Goal: Answer question/provide support

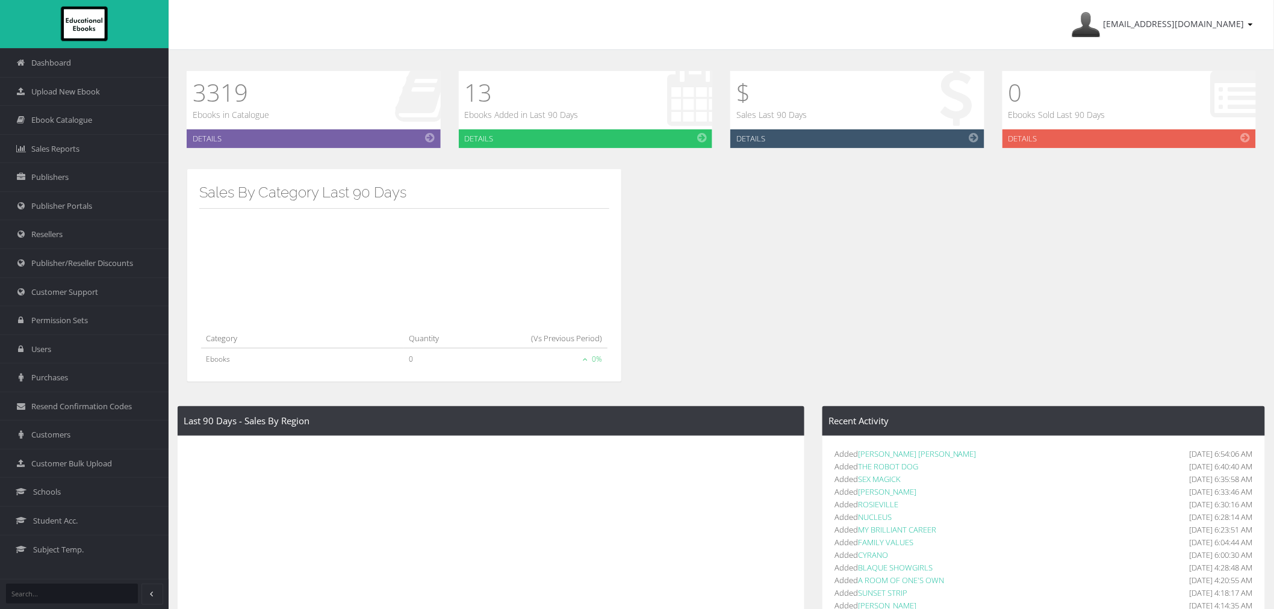
click at [57, 294] on span "Customer Support" at bounding box center [64, 292] width 67 height 11
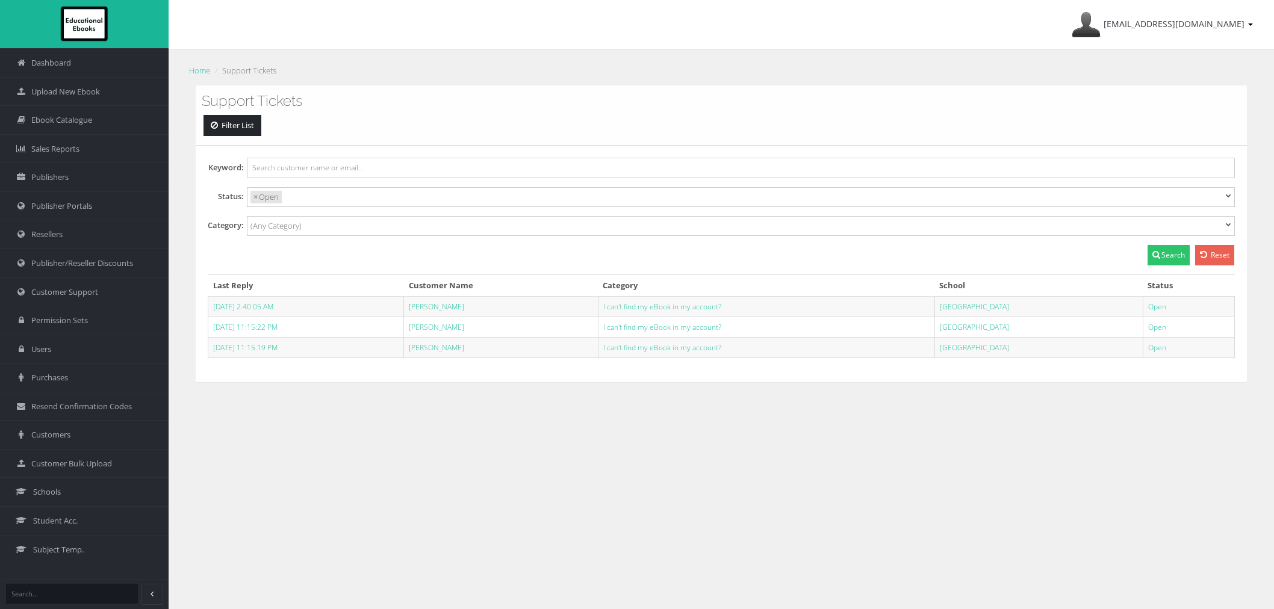
select select
click at [455, 311] on link "[PERSON_NAME]" at bounding box center [436, 307] width 55 height 10
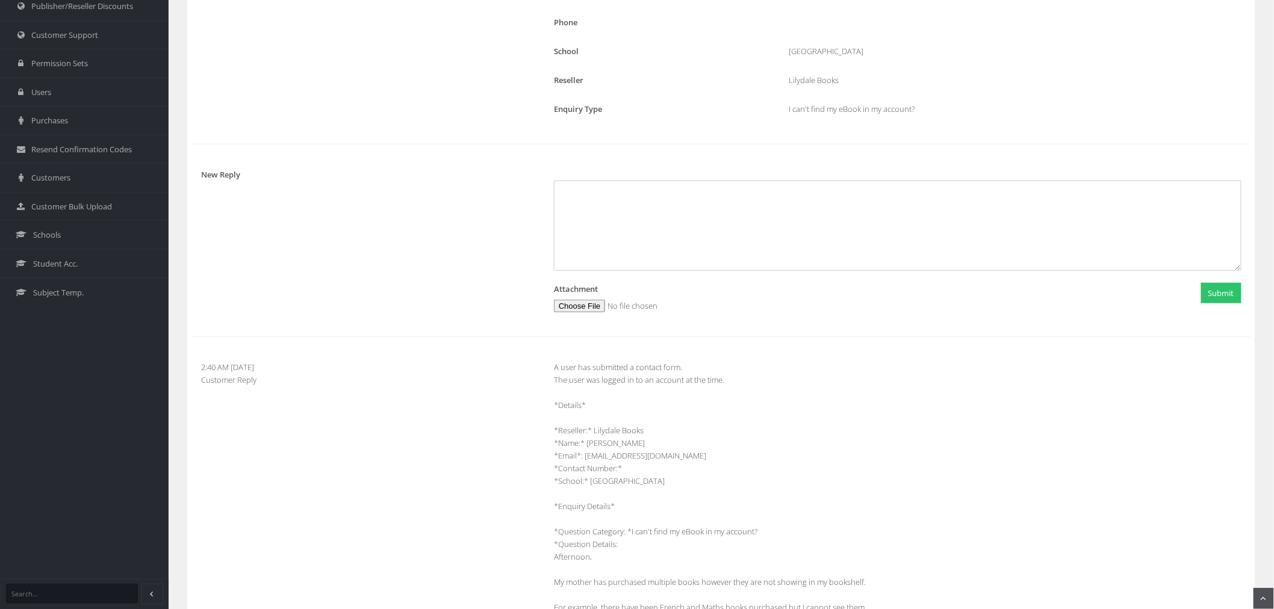
scroll to position [334, 0]
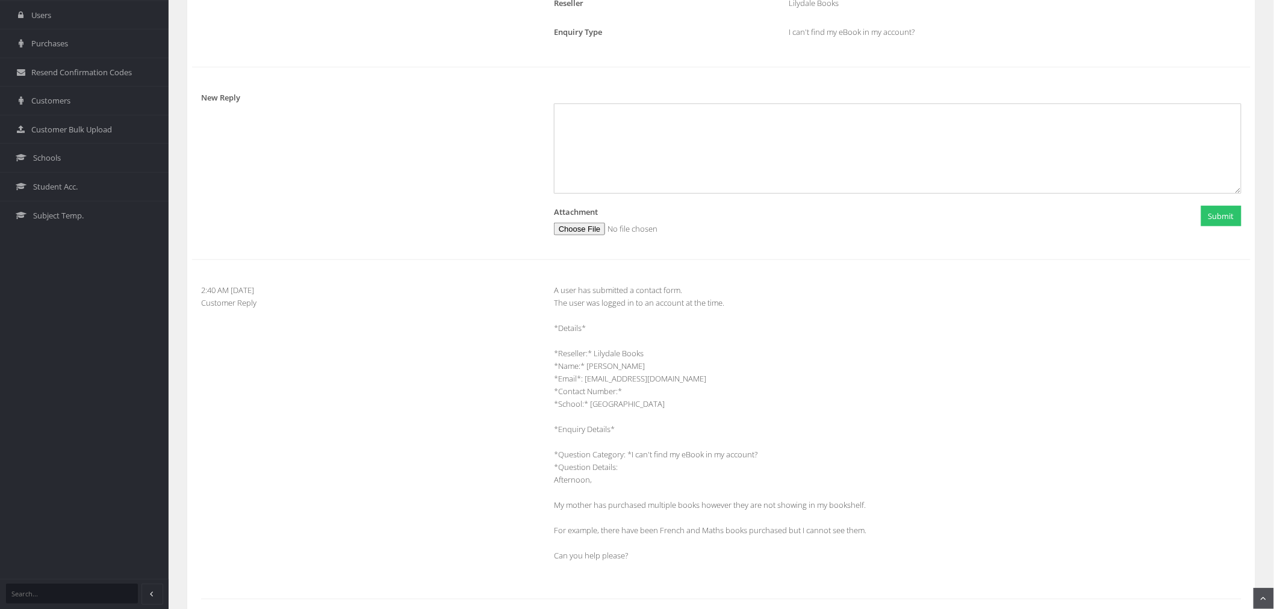
click at [876, 539] on div "A user has submitted a contact form. The user was logged in to an account at th…" at bounding box center [898, 429] width 706 height 291
drag, startPoint x: 684, startPoint y: 378, endPoint x: 592, endPoint y: 386, distance: 91.9
click at [586, 386] on div "A user has submitted a contact form. The user was logged in to an account at th…" at bounding box center [898, 429] width 706 height 291
click at [705, 375] on div "A user has submitted a contact form. The user was logged in to an account at th…" at bounding box center [898, 429] width 706 height 291
drag, startPoint x: 691, startPoint y: 378, endPoint x: 587, endPoint y: 382, distance: 103.6
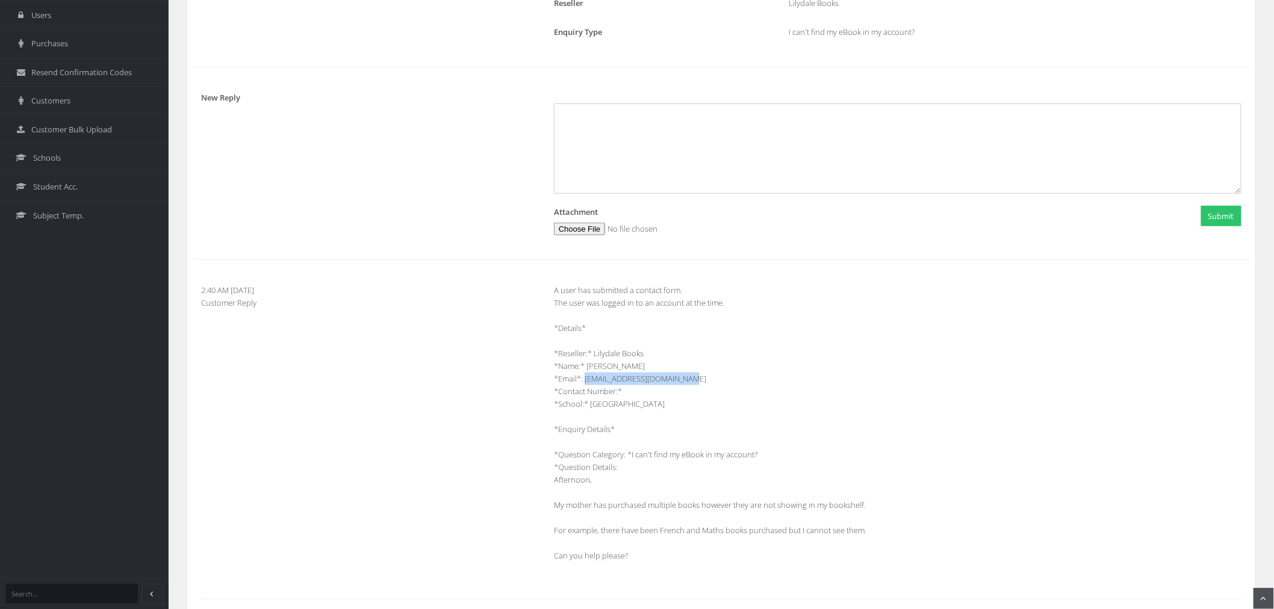
click at [587, 382] on div "A user has submitted a contact form. The user was logged in to an account at th…" at bounding box center [898, 429] width 706 height 291
copy div "731144@materchristi.edu.au"
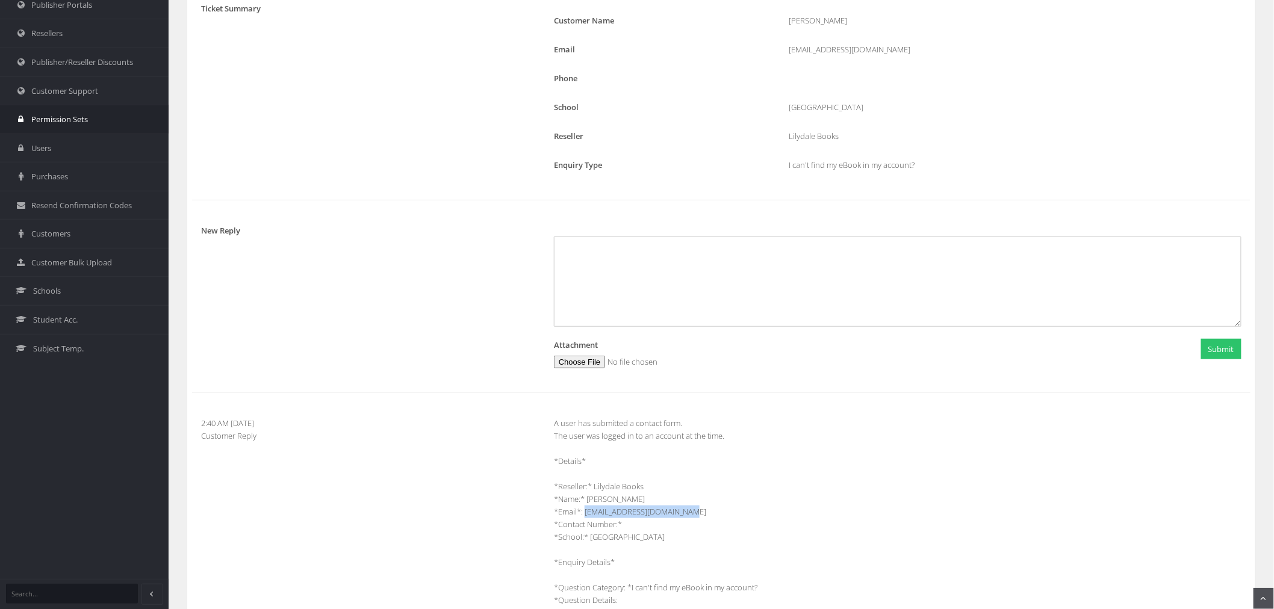
scroll to position [201, 0]
click at [70, 237] on span "Customers" at bounding box center [50, 234] width 39 height 11
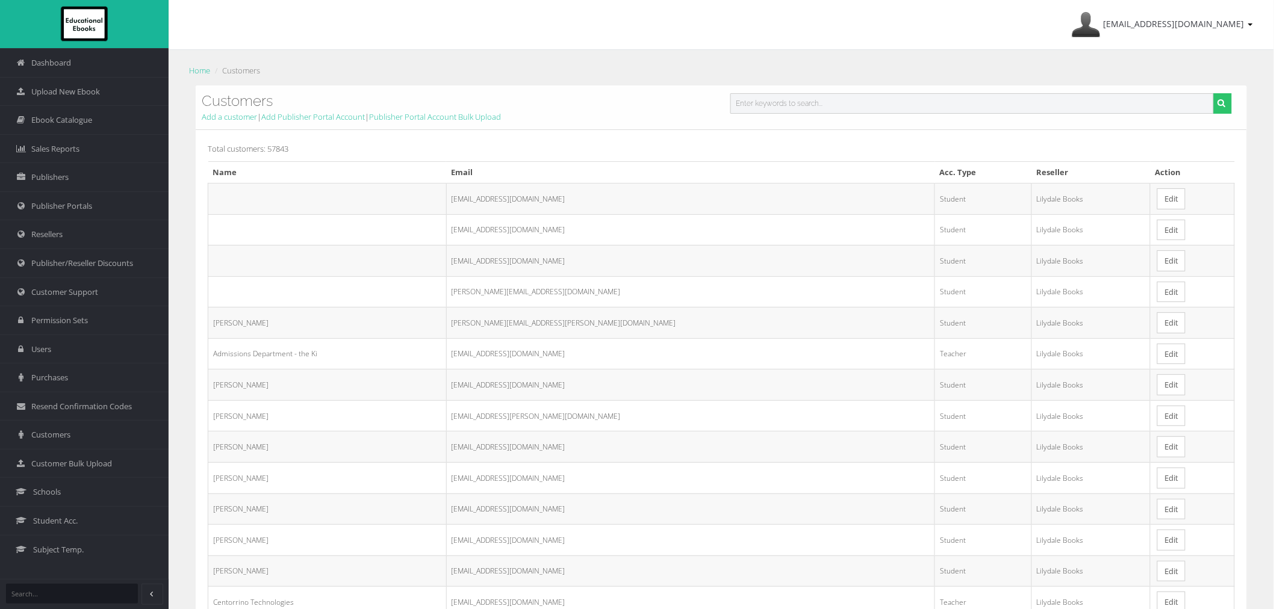
click at [830, 95] on input "text" at bounding box center [971, 103] width 483 height 20
paste input "731144@materchristi.edu.au"
type input "731144@materchristi.edu.au"
click at [1213, 93] on button "submit" at bounding box center [1222, 103] width 19 height 20
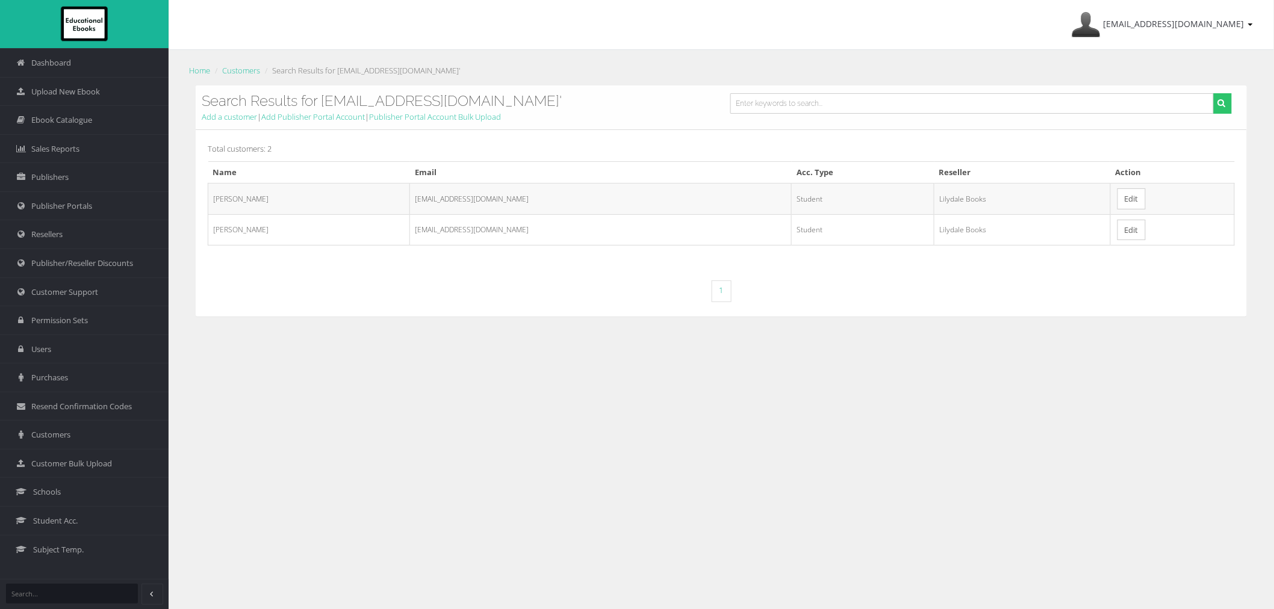
click at [1125, 232] on link "Edit" at bounding box center [1132, 230] width 28 height 21
click at [1118, 190] on link "Edit" at bounding box center [1132, 198] width 28 height 21
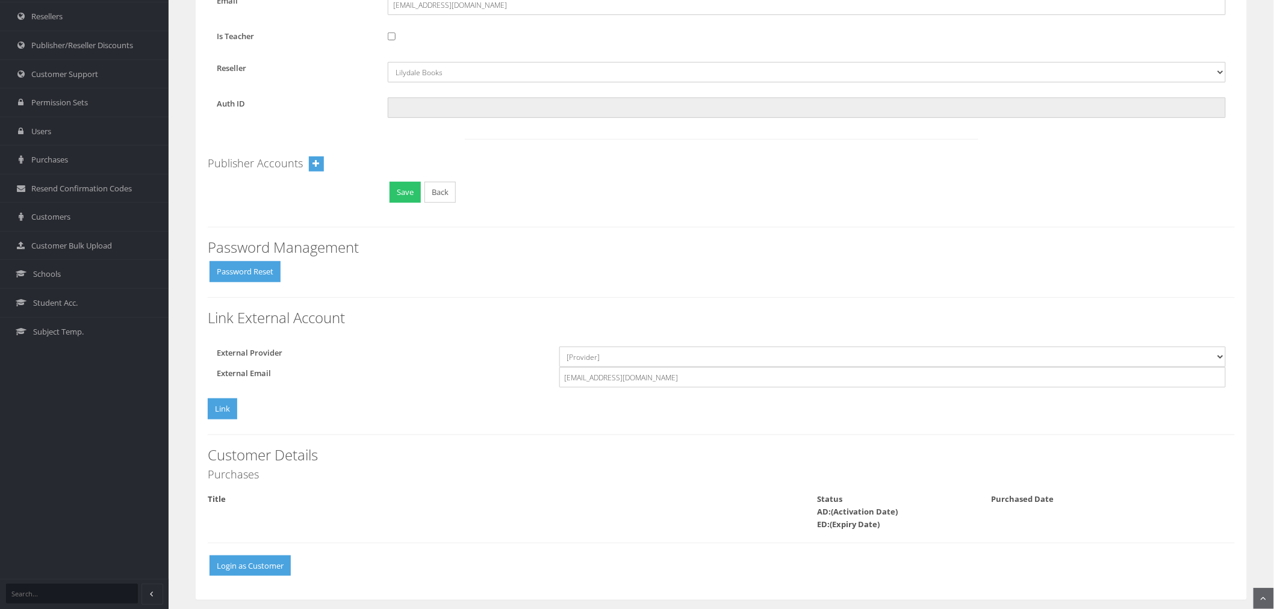
scroll to position [228, 0]
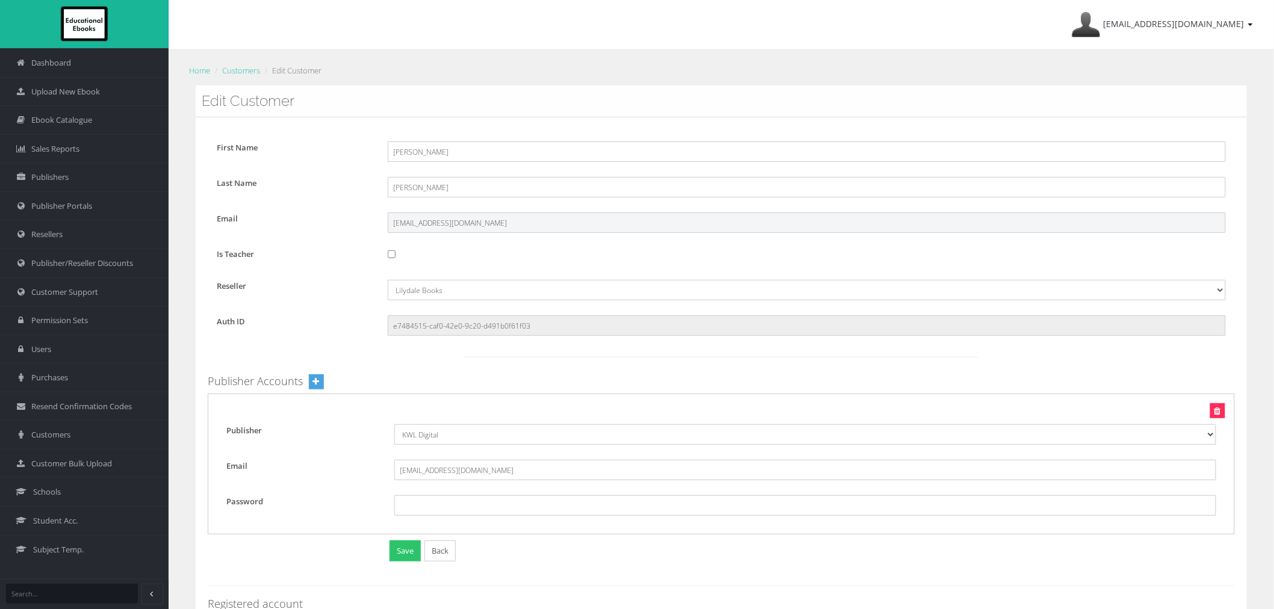
drag, startPoint x: 494, startPoint y: 223, endPoint x: 371, endPoint y: 222, distance: 122.2
click at [371, 222] on div "Email [EMAIL_ADDRESS][DOMAIN_NAME]" at bounding box center [721, 223] width 1027 height 20
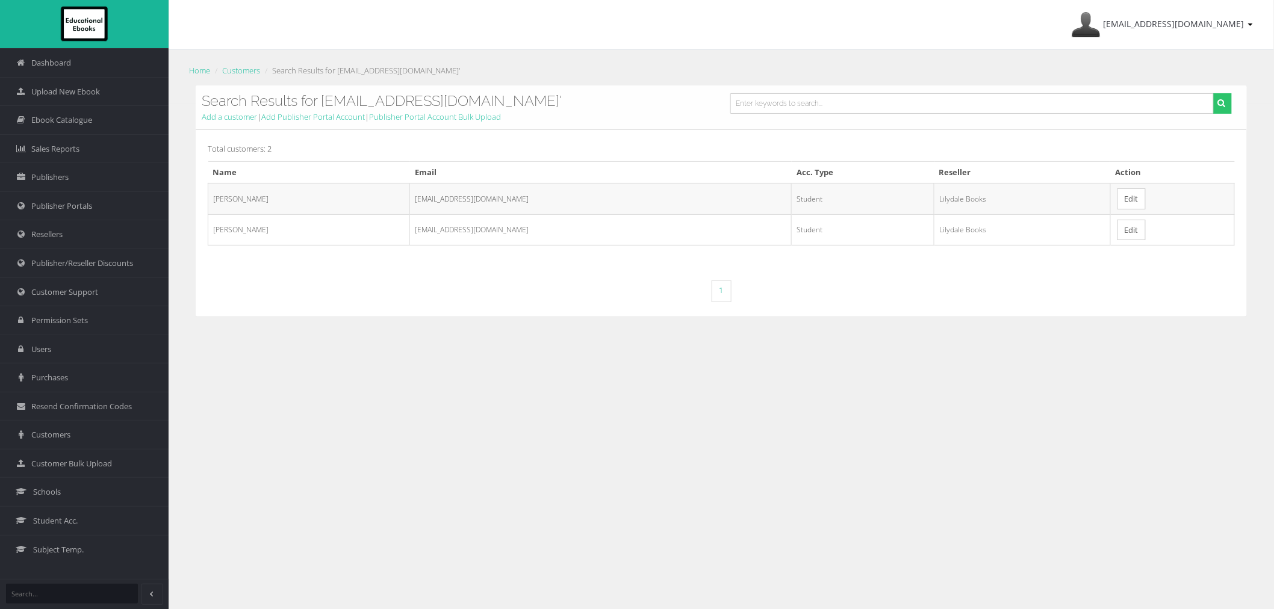
drag, startPoint x: 477, startPoint y: 202, endPoint x: 381, endPoint y: 206, distance: 97.0
click at [410, 206] on td "[EMAIL_ADDRESS][DOMAIN_NAME]" at bounding box center [601, 198] width 382 height 31
copy td "731144@materchristi.edu.au"
click at [1118, 201] on link "Edit" at bounding box center [1132, 198] width 28 height 21
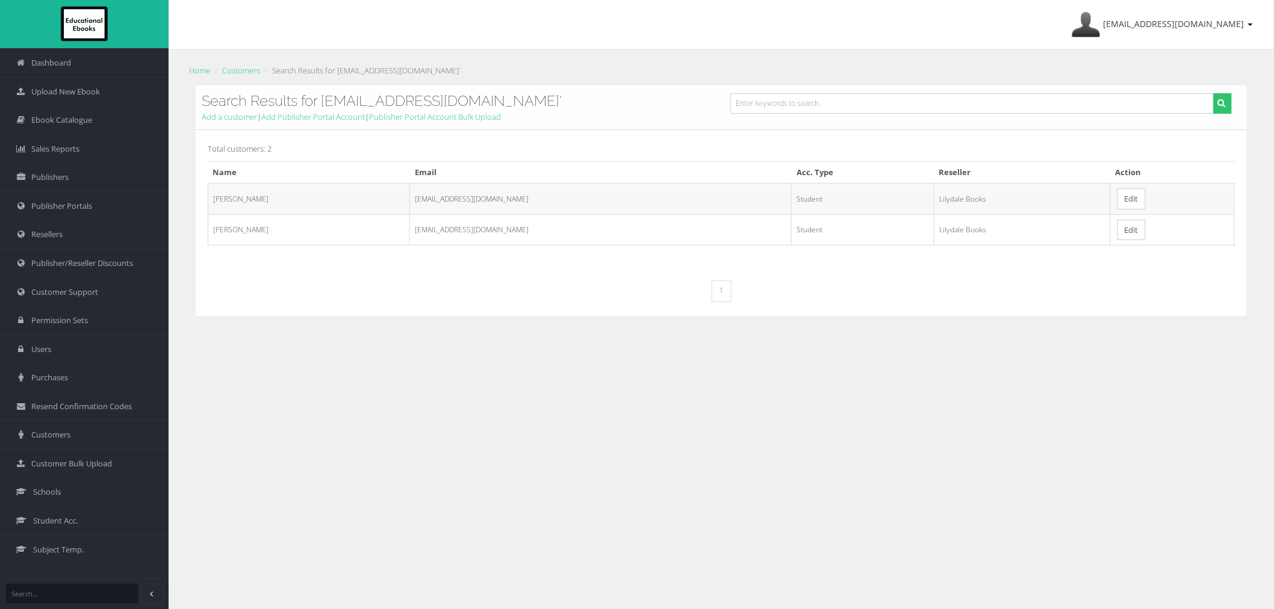
click at [1118, 238] on link "Edit" at bounding box center [1132, 230] width 28 height 21
click at [1135, 21] on span "ayesha@educationalebooks.com.au" at bounding box center [1174, 23] width 141 height 11
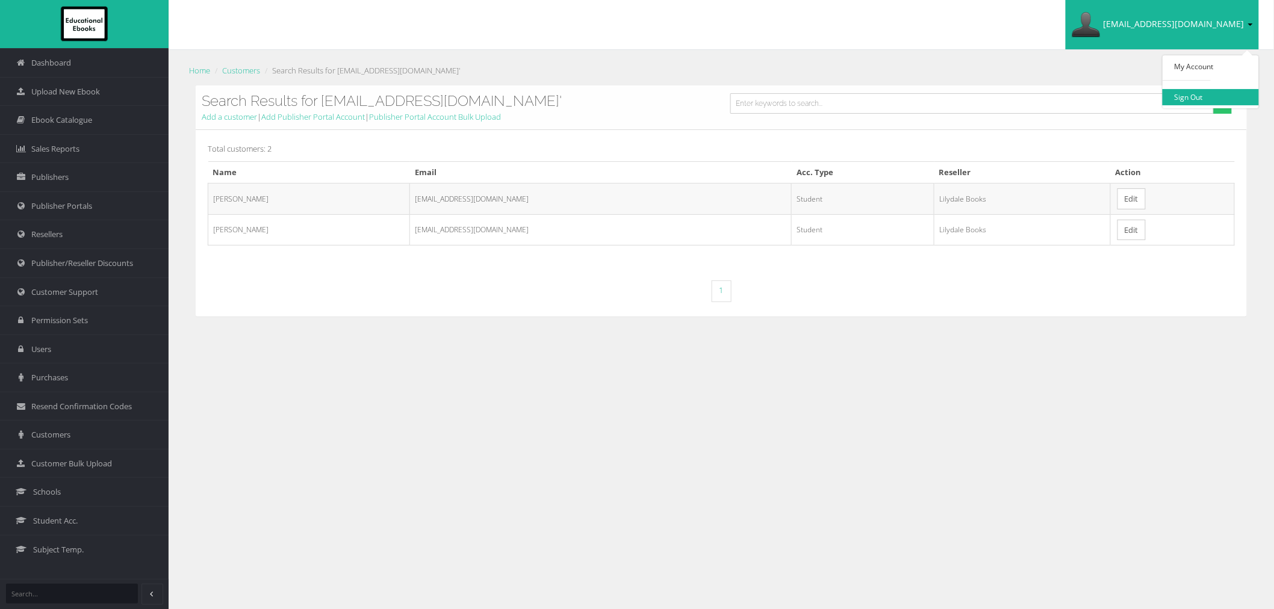
click at [1188, 100] on link "Sign Out" at bounding box center [1211, 97] width 96 height 16
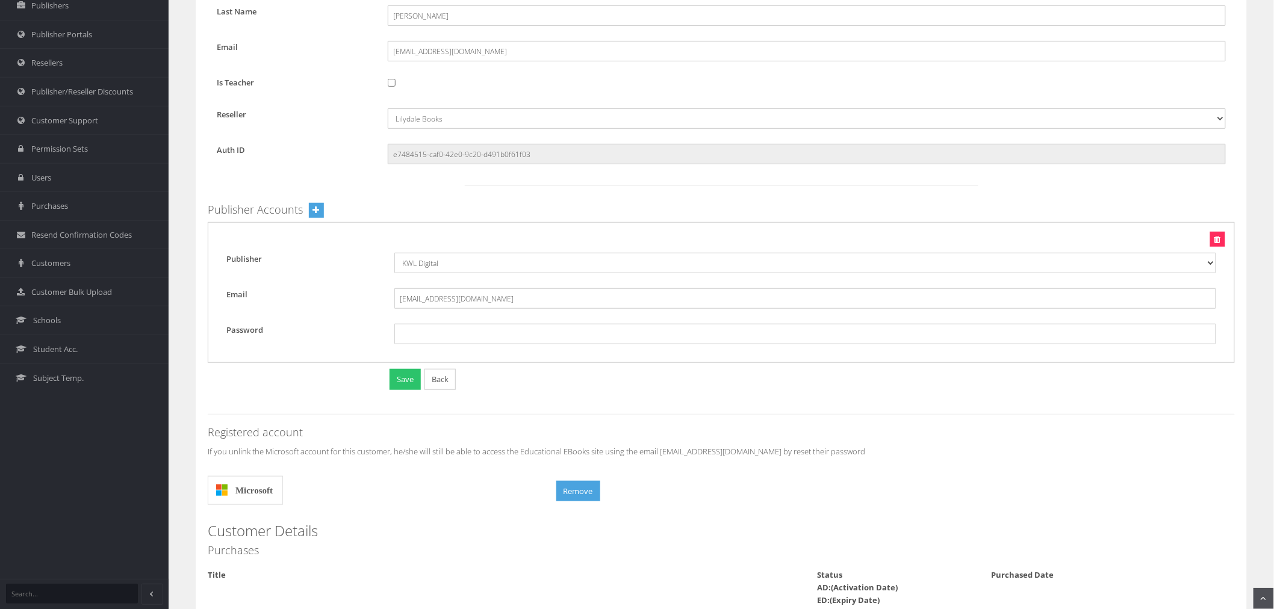
scroll to position [93, 0]
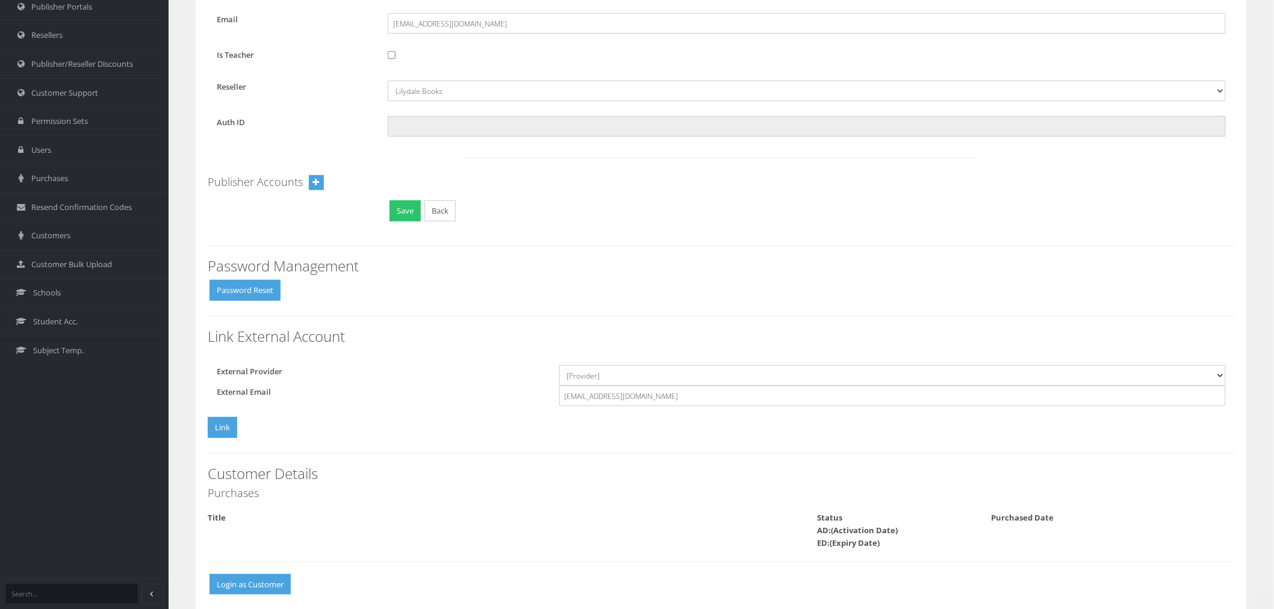
scroll to position [201, 0]
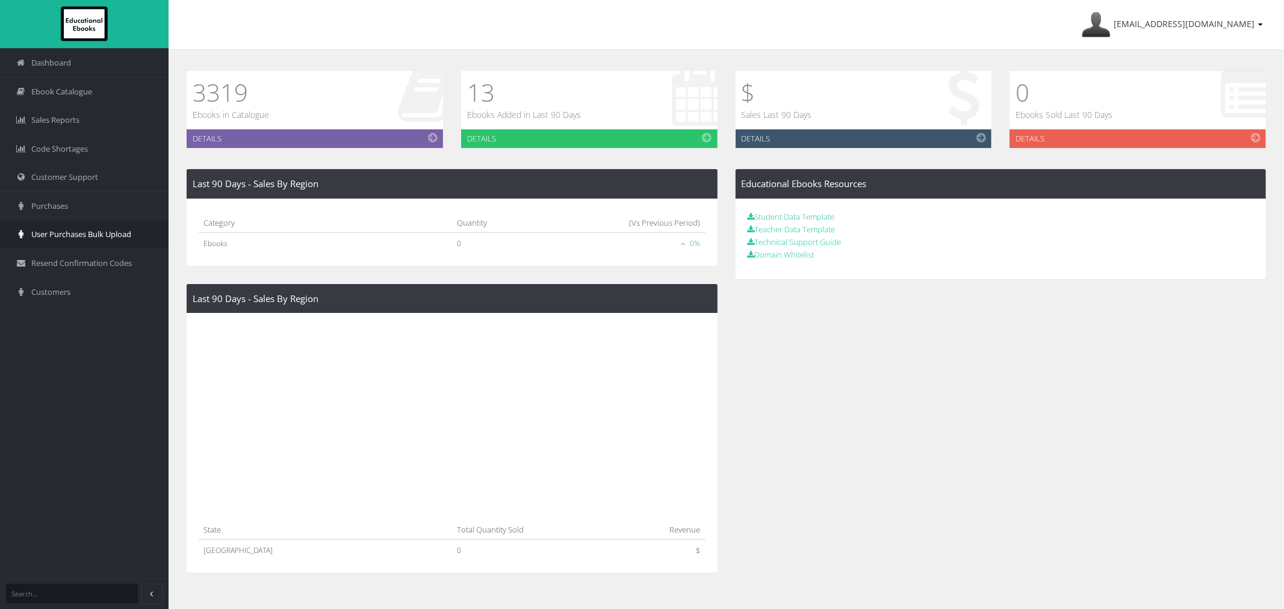
click at [52, 237] on span "User Purchases Bulk Upload" at bounding box center [81, 234] width 100 height 11
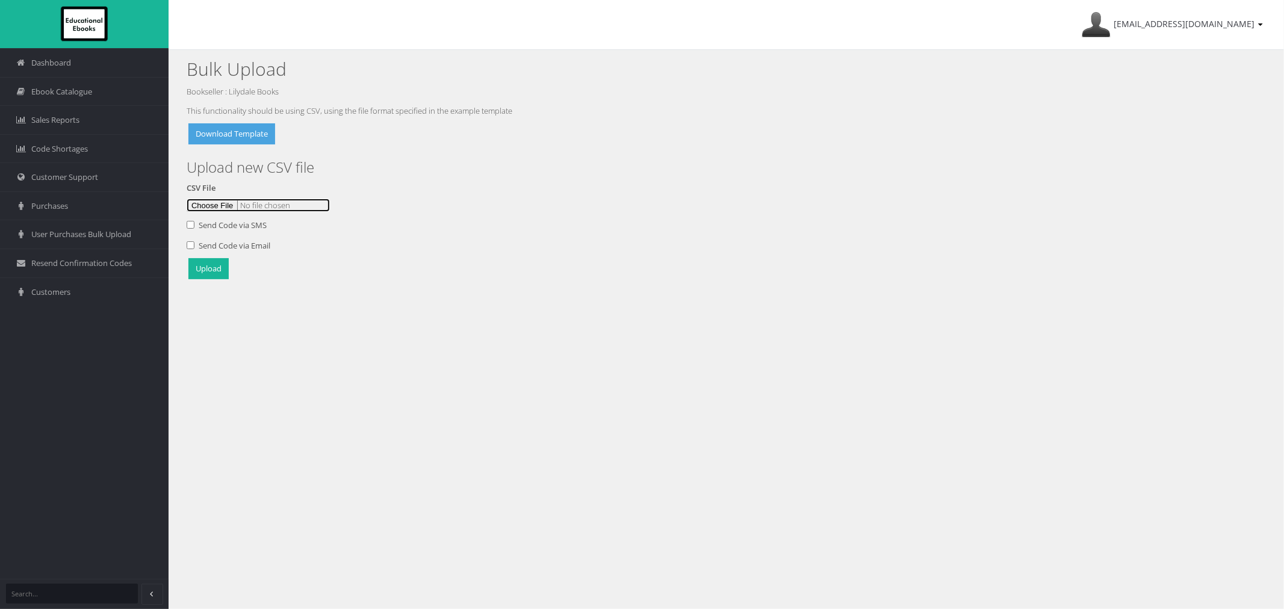
click at [216, 209] on input "file" at bounding box center [258, 205] width 143 height 13
type input "C:\fakepath\[DEMOGRAPHIC_DATA] Upload [DATE]csv"
click at [207, 268] on button "Upload" at bounding box center [208, 268] width 40 height 21
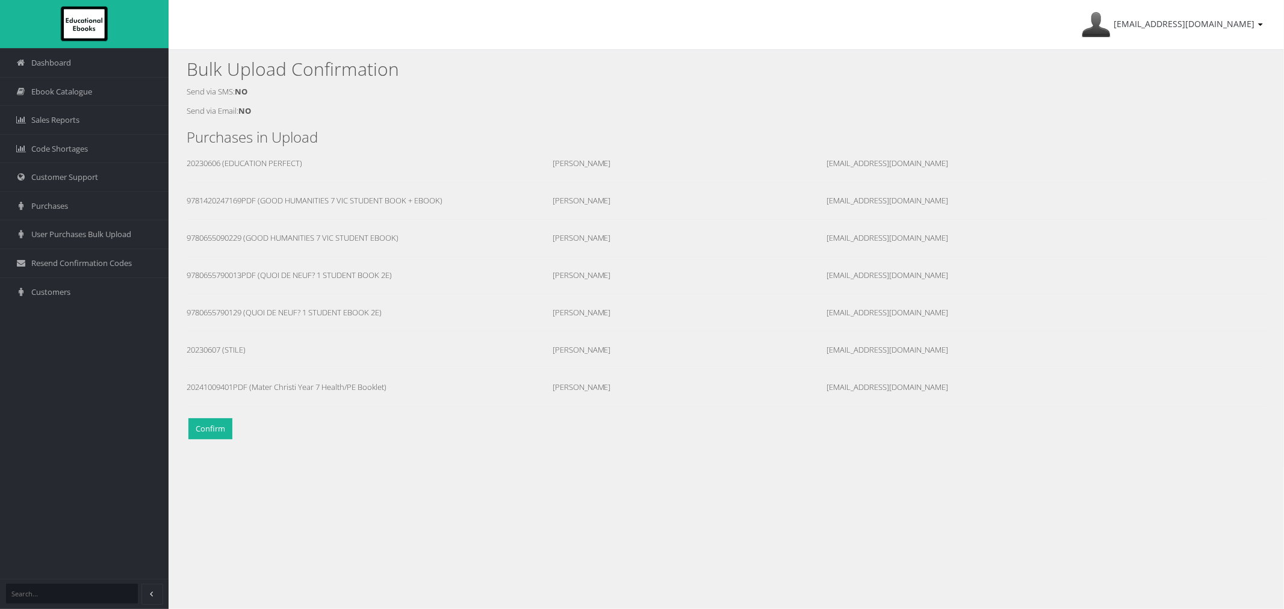
drag, startPoint x: 831, startPoint y: 387, endPoint x: 931, endPoint y: 386, distance: 100.0
click at [931, 386] on div "[EMAIL_ADDRESS][DOMAIN_NAME]" at bounding box center [955, 387] width 275 height 13
click at [921, 391] on div "[EMAIL_ADDRESS][DOMAIN_NAME]" at bounding box center [955, 387] width 275 height 13
drag, startPoint x: 825, startPoint y: 388, endPoint x: 930, endPoint y: 386, distance: 104.2
click at [930, 386] on div "[EMAIL_ADDRESS][DOMAIN_NAME]" at bounding box center [955, 387] width 275 height 13
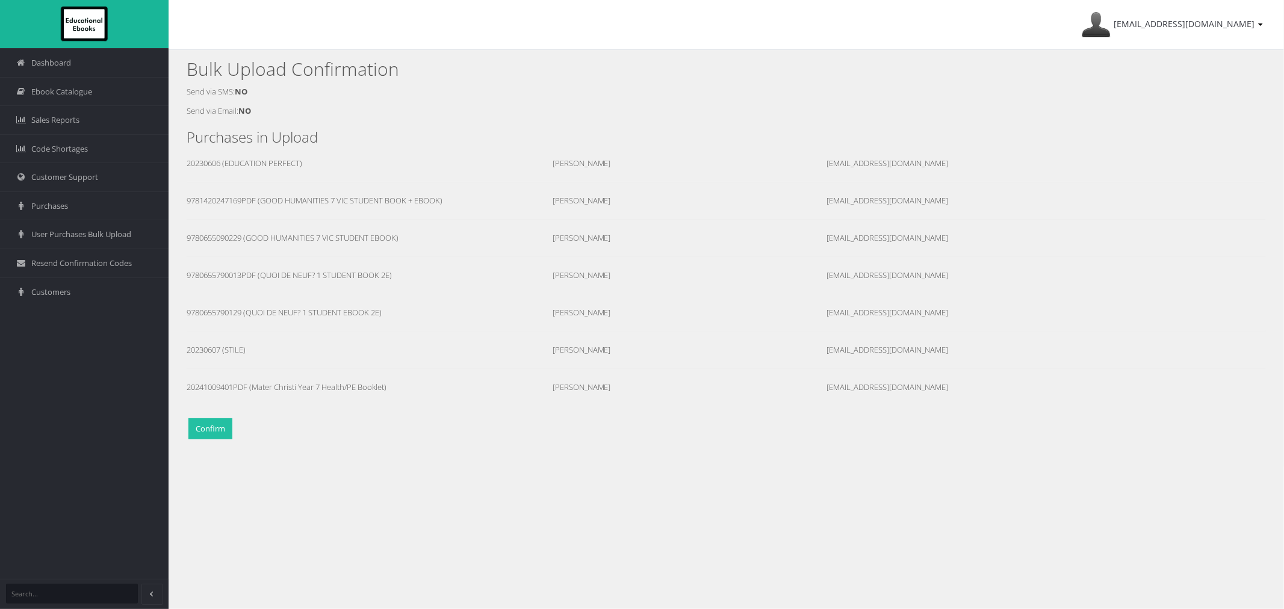
copy div "[EMAIL_ADDRESS][DOMAIN_NAME]"
click at [205, 432] on button "Confirm" at bounding box center [210, 428] width 44 height 21
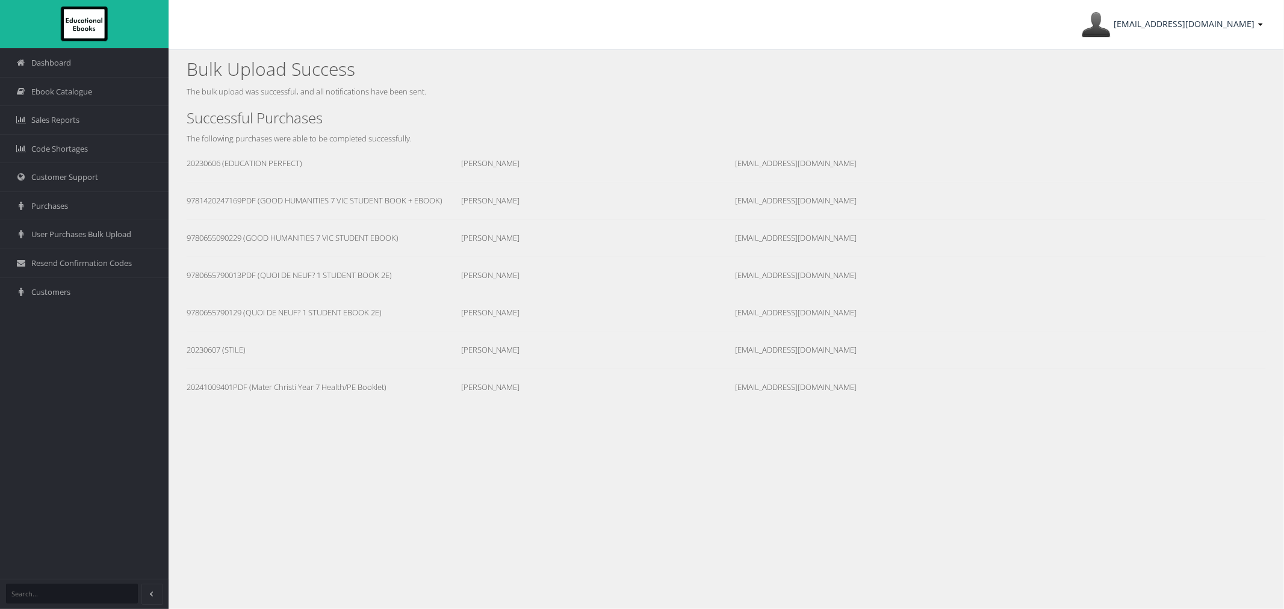
click at [1210, 19] on span "[EMAIL_ADDRESS][DOMAIN_NAME]" at bounding box center [1184, 23] width 141 height 11
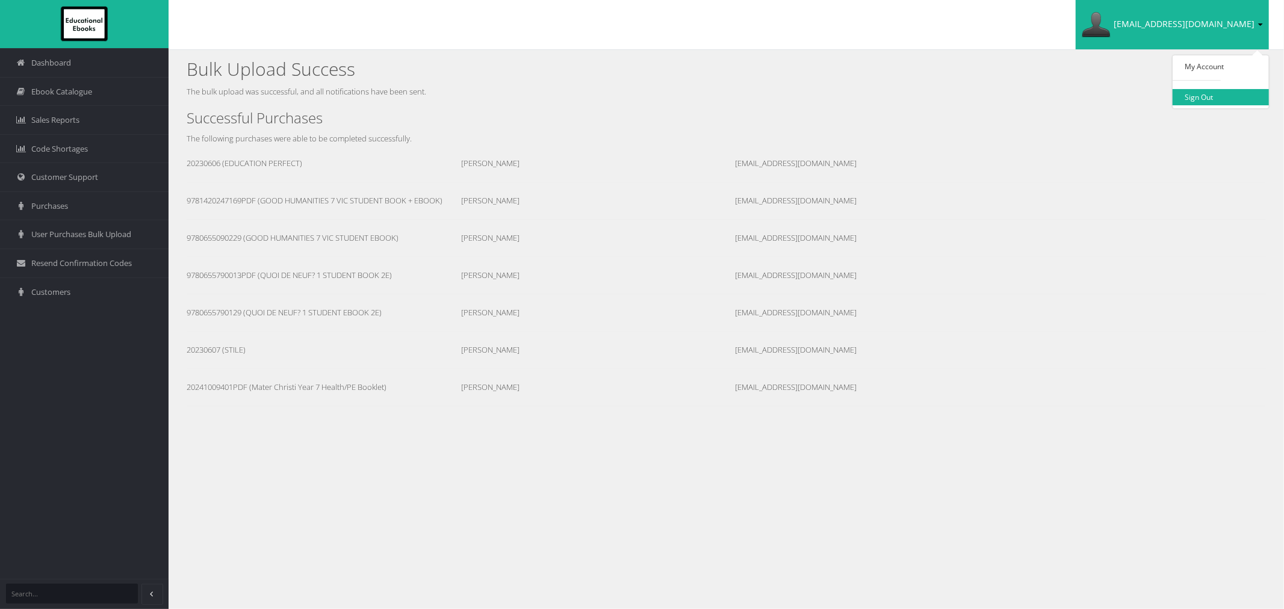
click at [1199, 99] on link "Sign Out" at bounding box center [1221, 97] width 96 height 16
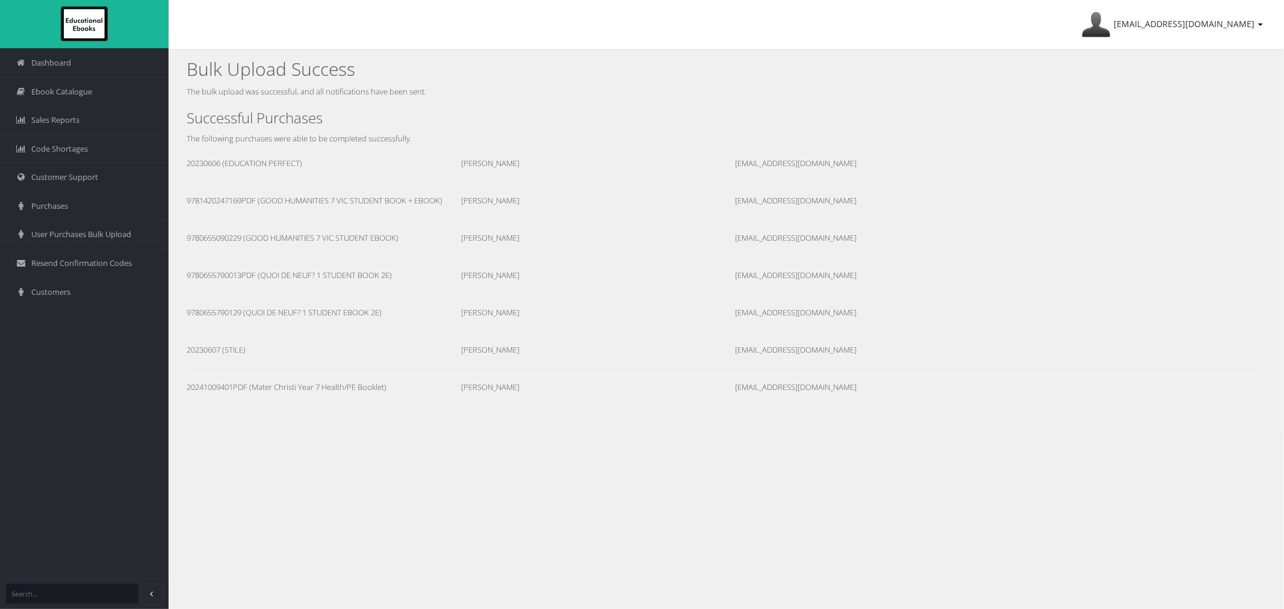
click at [1175, 40] on link "ayesha@lilydalebooks.com.au" at bounding box center [1172, 24] width 193 height 49
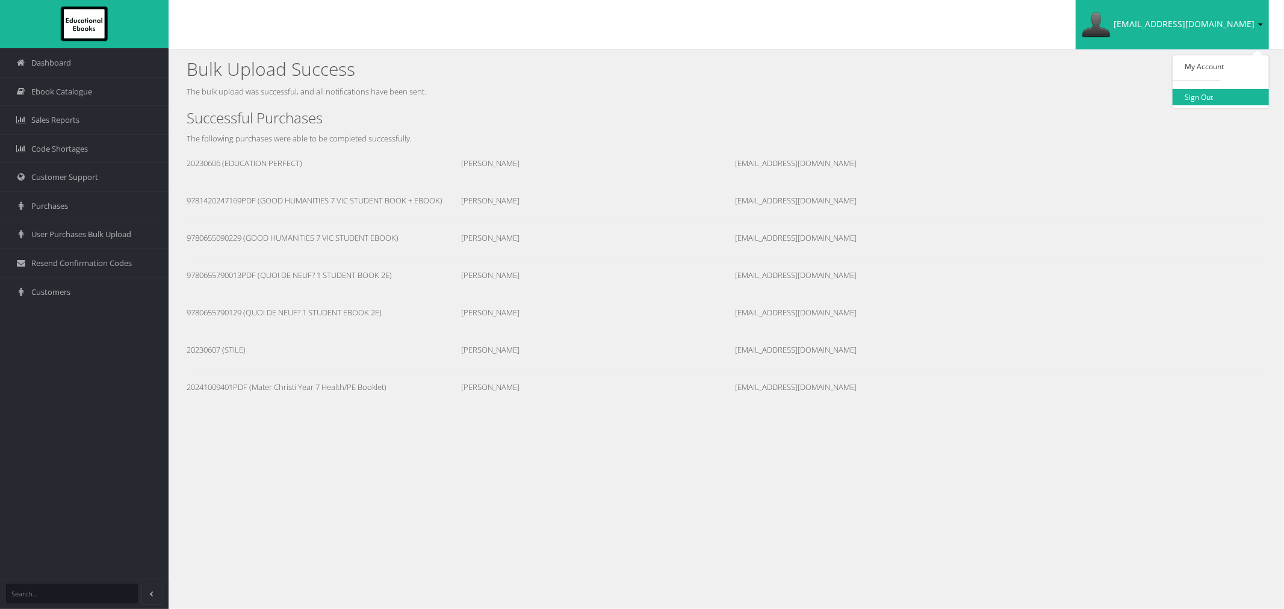
click at [1208, 100] on link "Sign Out" at bounding box center [1221, 97] width 96 height 16
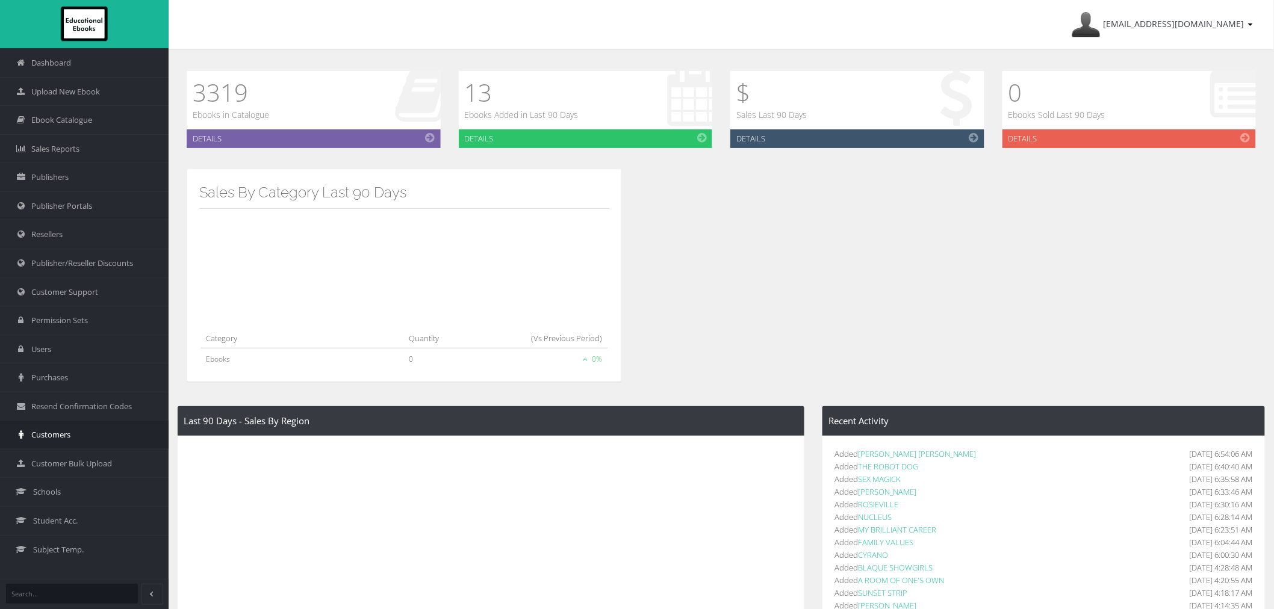
click at [51, 441] on span "Customers" at bounding box center [50, 434] width 39 height 11
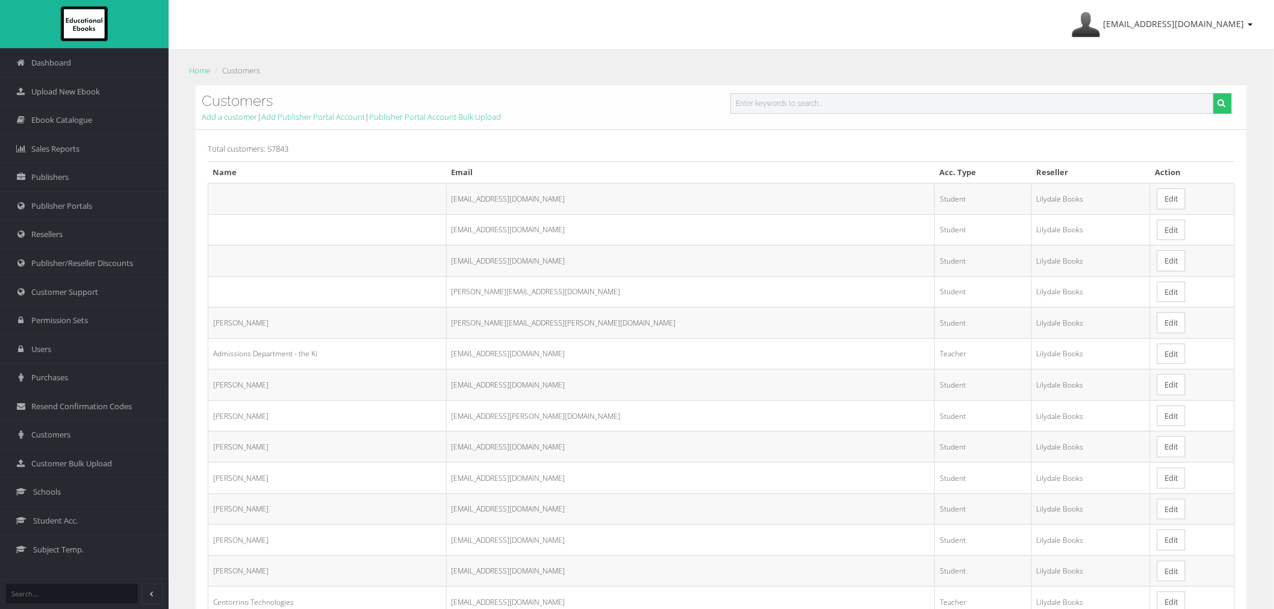
click at [760, 104] on input "text" at bounding box center [971, 103] width 483 height 20
paste input "[EMAIL_ADDRESS][DOMAIN_NAME]"
type input "[EMAIL_ADDRESS][DOMAIN_NAME]"
click at [1213, 93] on button "submit" at bounding box center [1222, 103] width 19 height 20
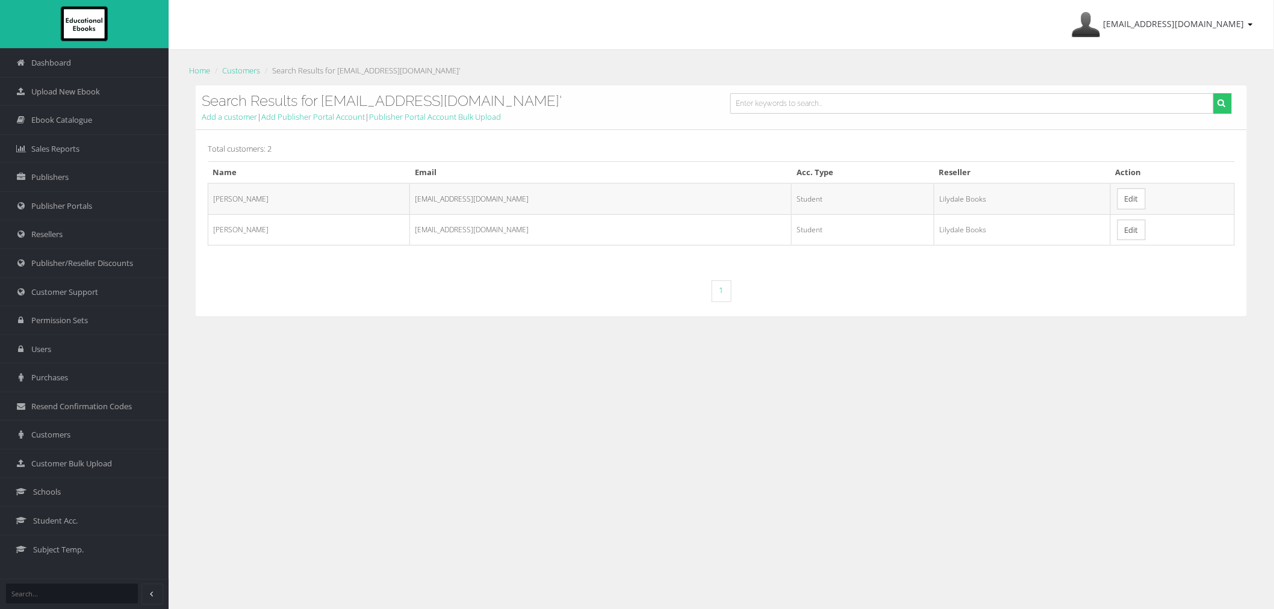
click at [1118, 208] on link "Edit" at bounding box center [1132, 198] width 28 height 21
click at [1118, 236] on link "Edit" at bounding box center [1132, 230] width 28 height 21
click at [1118, 193] on link "Edit" at bounding box center [1132, 198] width 28 height 21
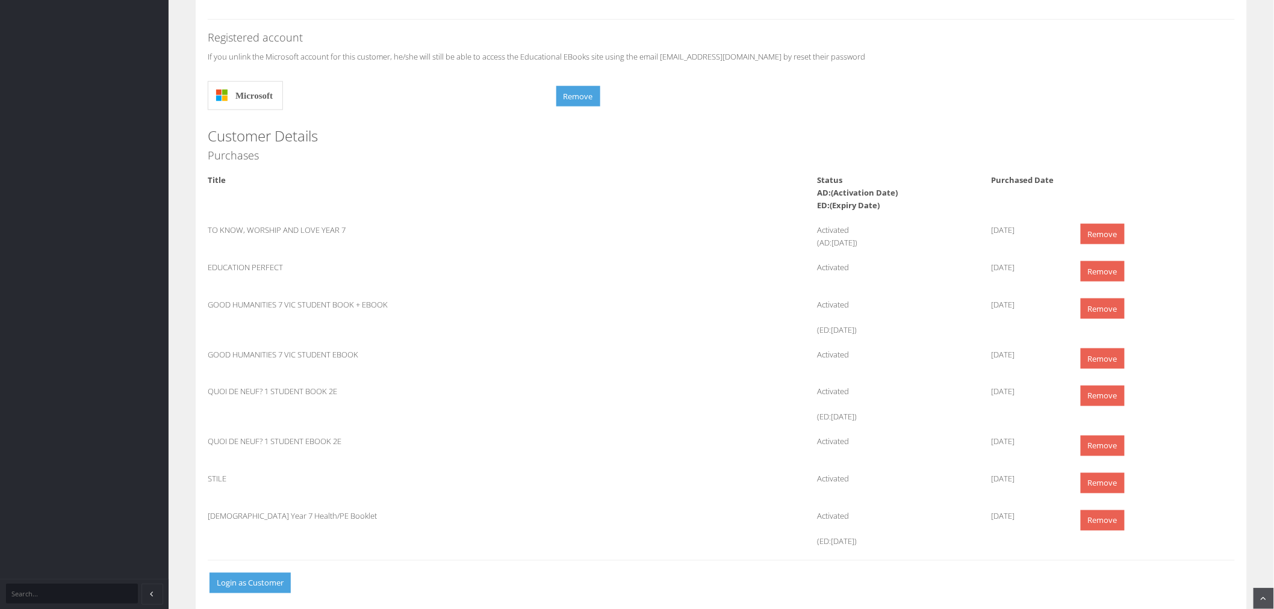
scroll to position [594, 0]
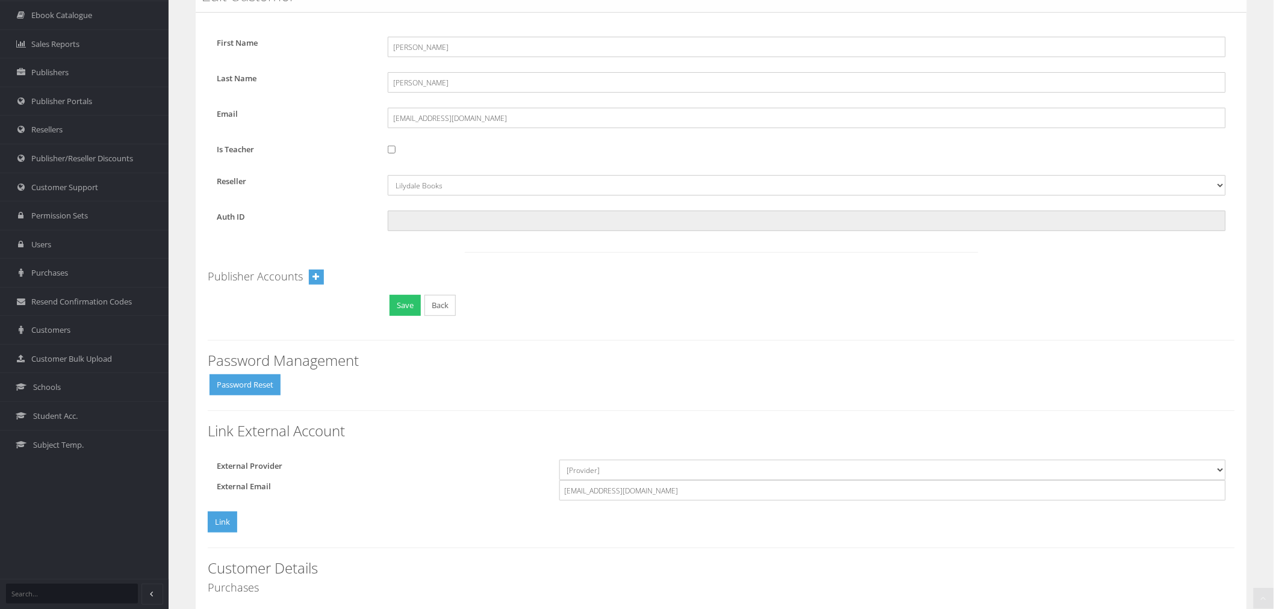
scroll to position [228, 0]
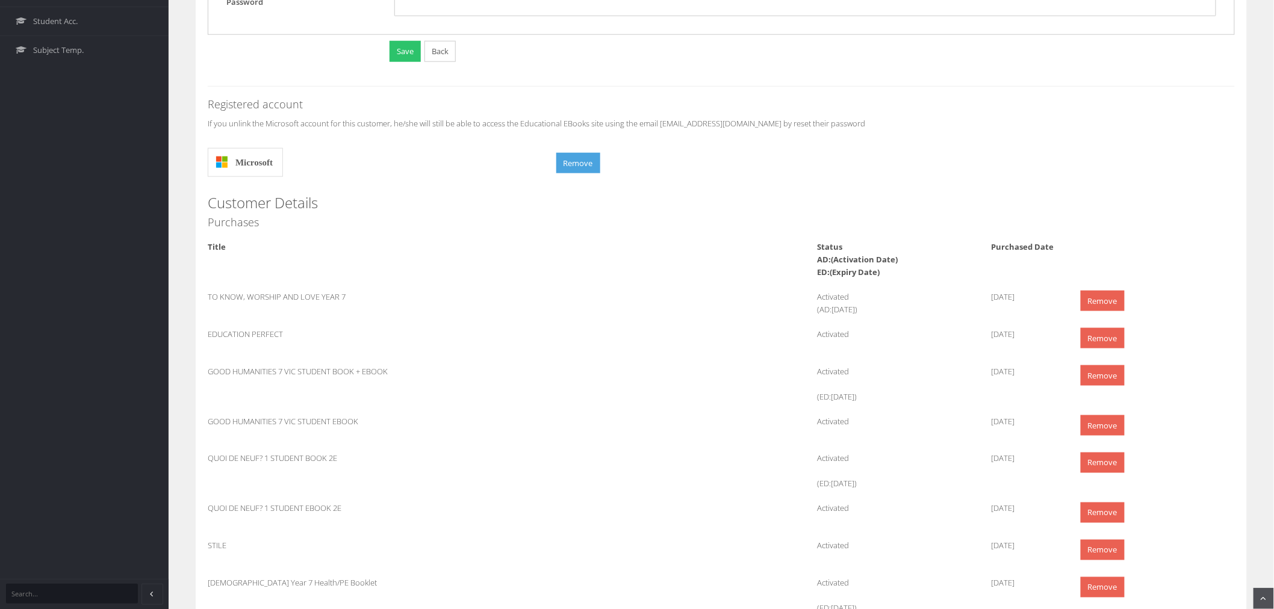
scroll to position [594, 0]
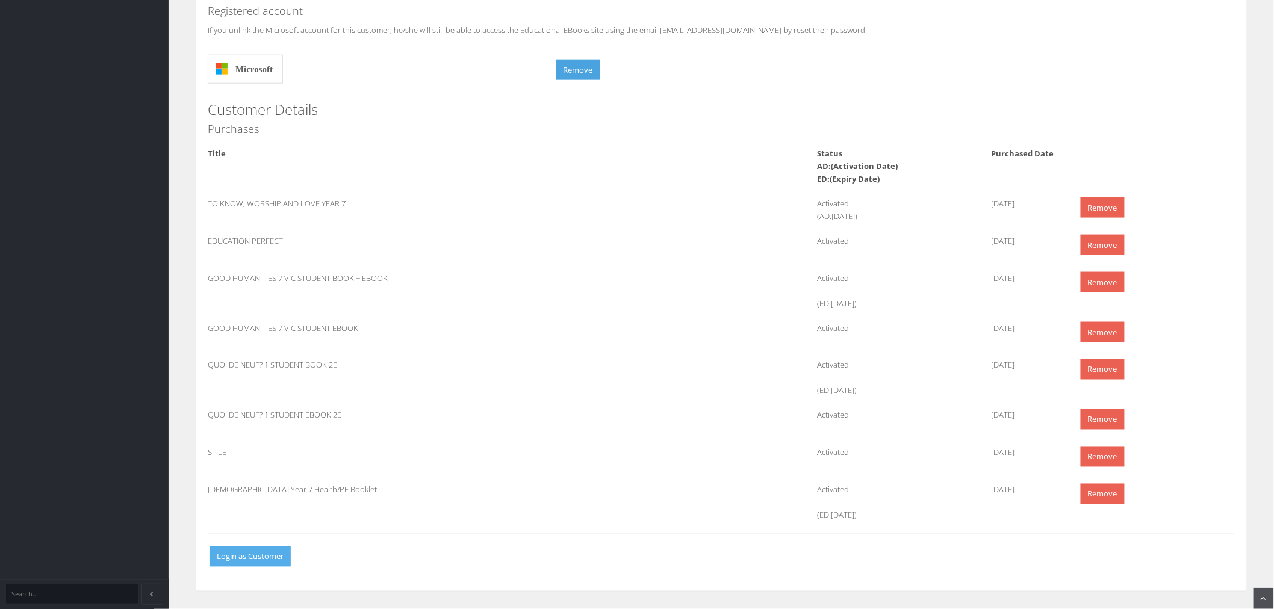
click at [267, 566] on button "Login as Customer" at bounding box center [250, 557] width 81 height 21
click at [247, 558] on button "Login as Customer" at bounding box center [250, 557] width 81 height 21
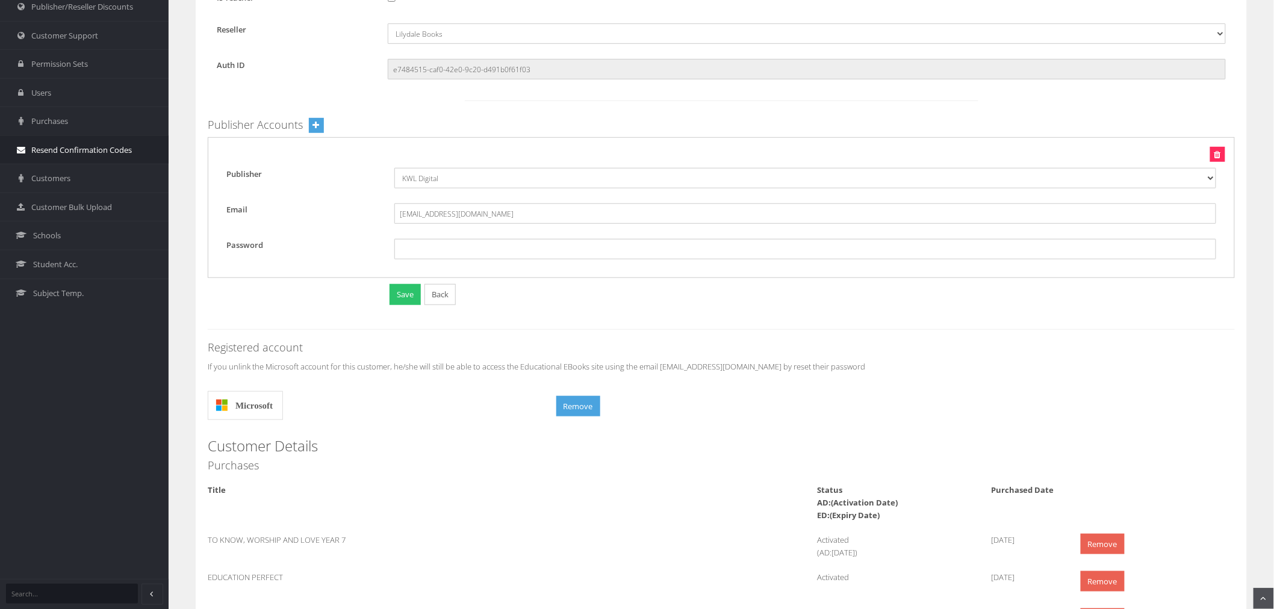
scroll to position [193, 0]
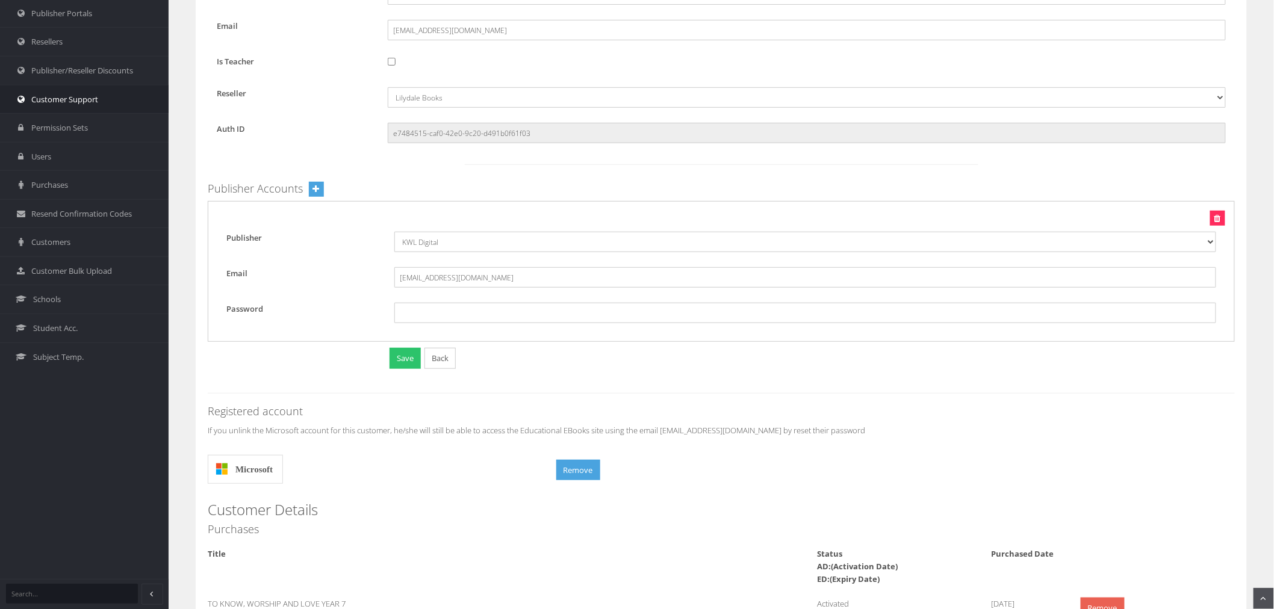
click at [71, 97] on span "Customer Support" at bounding box center [64, 99] width 67 height 11
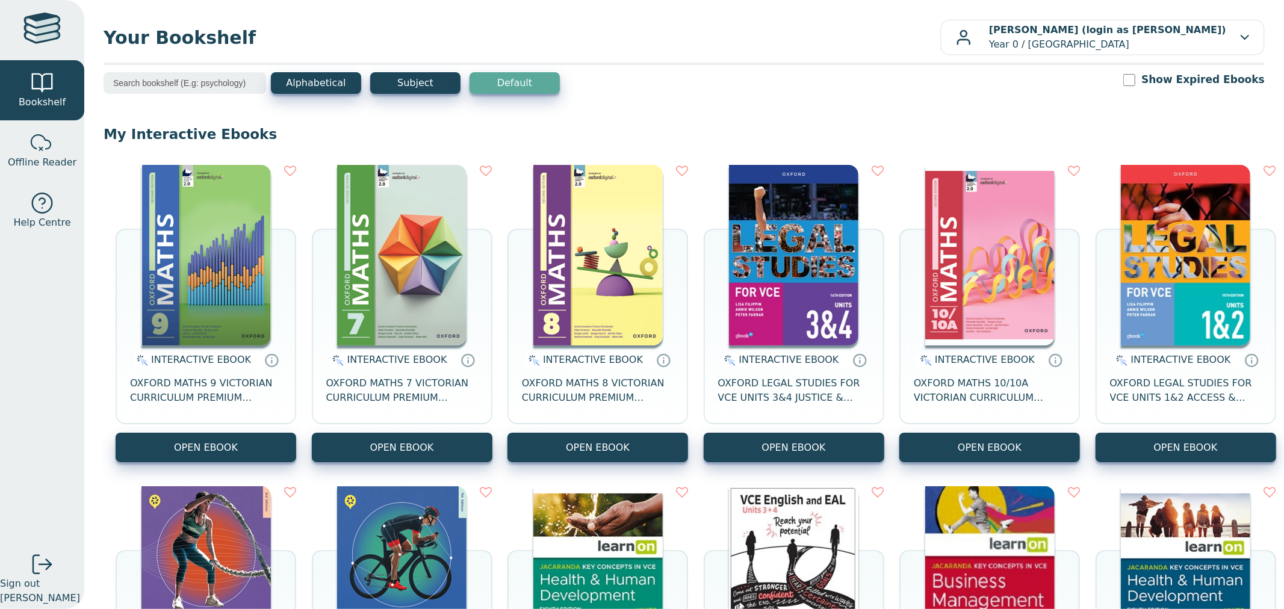
click at [1265, 17] on div "Your Bookshelf [PERSON_NAME] (login as [PERSON_NAME]) Year 0 / [GEOGRAPHIC_DATA…" at bounding box center [684, 304] width 1200 height 609
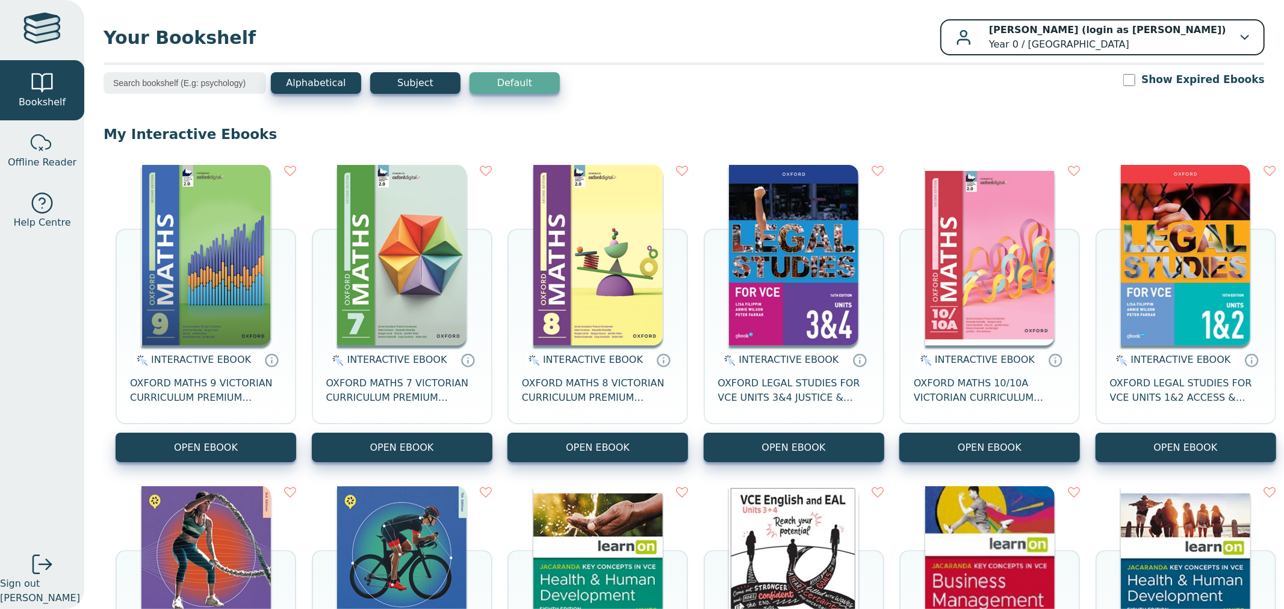
click at [1228, 36] on div "[PERSON_NAME] (login as [PERSON_NAME]) Year 0 / [GEOGRAPHIC_DATA]" at bounding box center [1102, 37] width 293 height 29
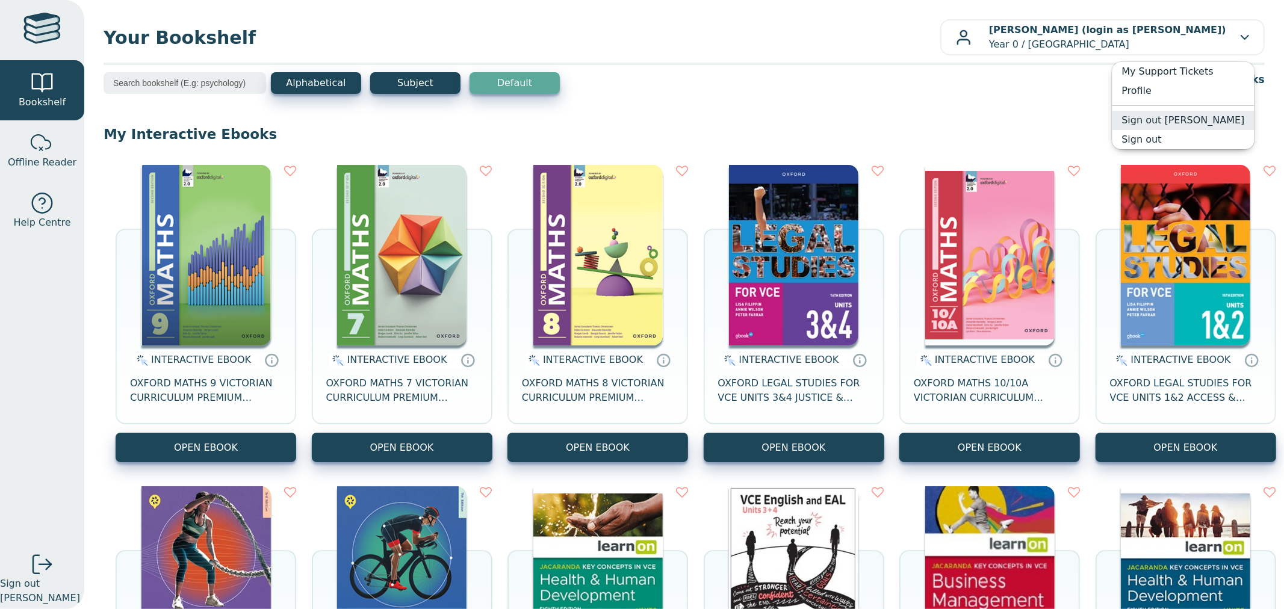
click at [1184, 119] on link "Sign out Darcy Willmott-Victor" at bounding box center [1183, 120] width 142 height 19
click at [1207, 31] on b "[PERSON_NAME] (login as [PERSON_NAME])" at bounding box center [1107, 29] width 237 height 11
click at [1186, 135] on link "Sign out" at bounding box center [1183, 139] width 142 height 19
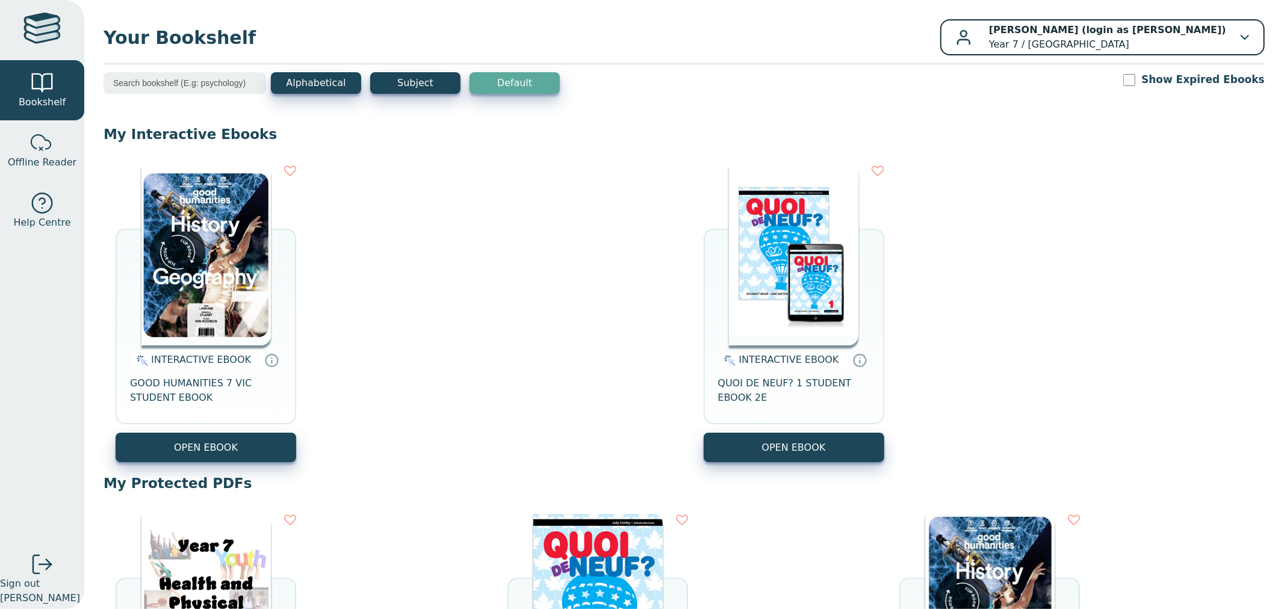
click at [1133, 35] on b "[PERSON_NAME] (login as [PERSON_NAME])" at bounding box center [1107, 29] width 237 height 11
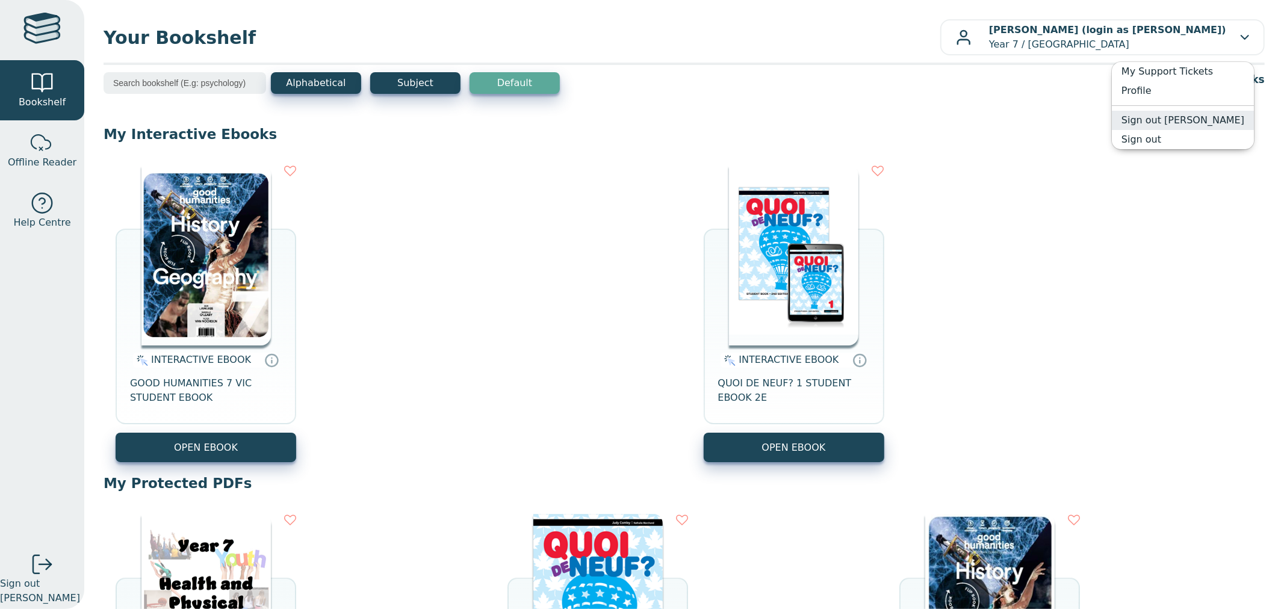
click at [1198, 121] on link "Sign out [PERSON_NAME]" at bounding box center [1183, 120] width 142 height 19
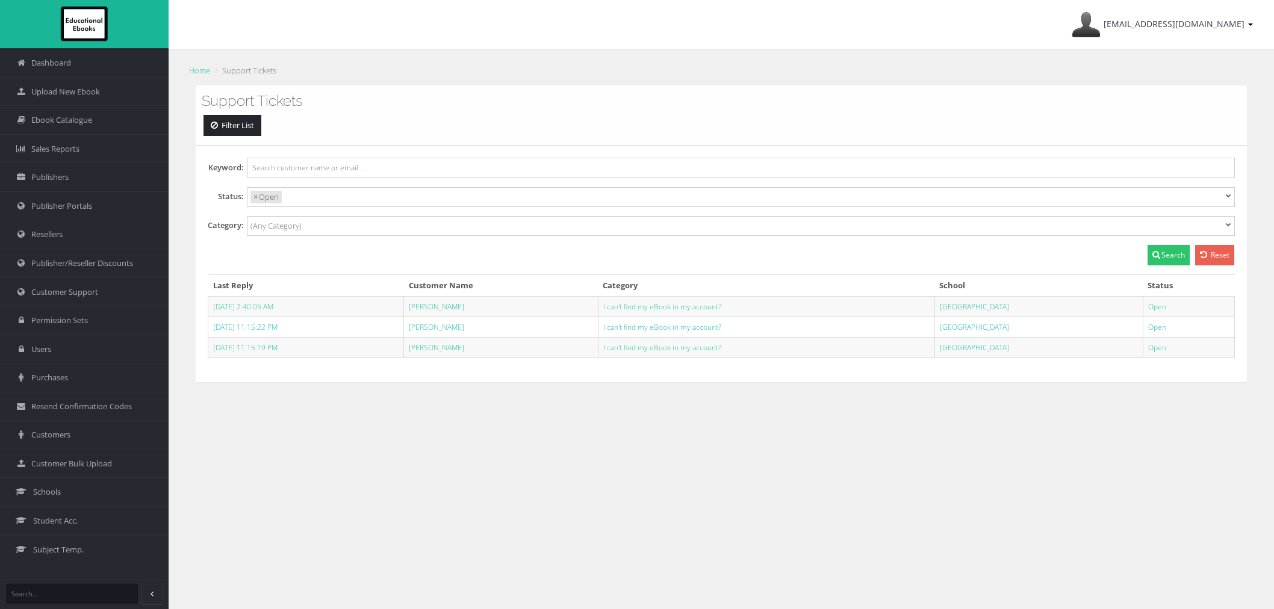
select select
click at [450, 314] on td "[PERSON_NAME]" at bounding box center [501, 306] width 194 height 20
click at [449, 308] on link "[PERSON_NAME]" at bounding box center [436, 307] width 55 height 10
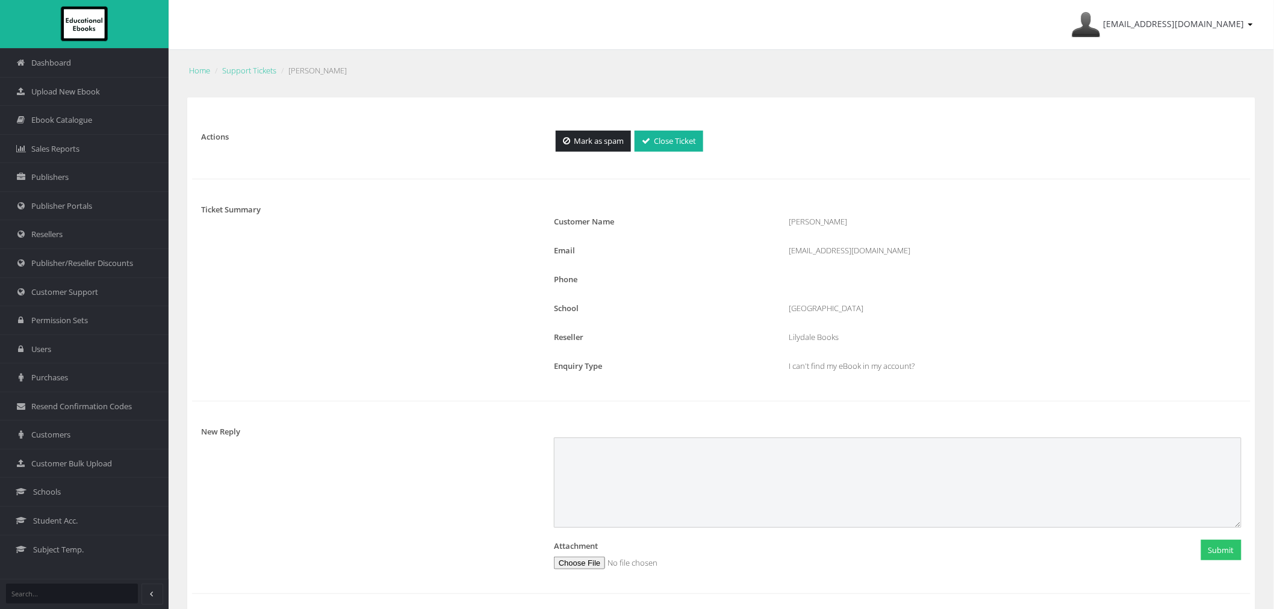
click at [609, 467] on textarea at bounding box center [898, 483] width 688 height 90
type textarea "Thank you for your support ticket. Apologies that you could not access your dig…"
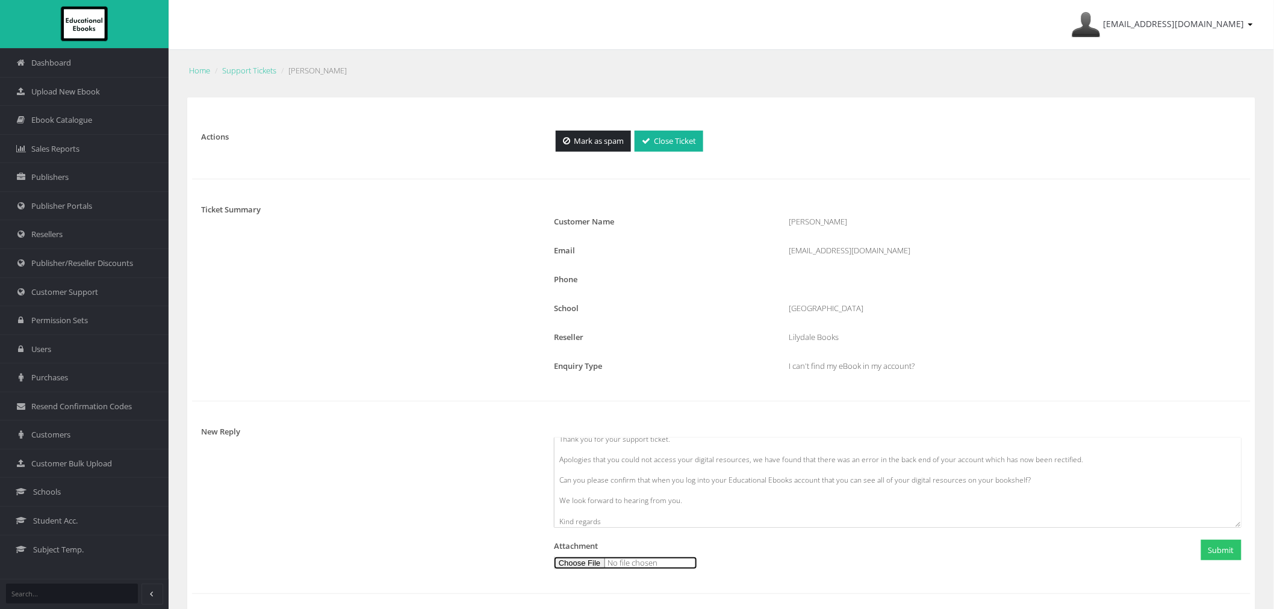
click at [580, 559] on input "file" at bounding box center [625, 563] width 143 height 13
click at [1218, 554] on button "Submit" at bounding box center [1221, 550] width 40 height 21
click at [241, 70] on link "Support Tickets" at bounding box center [249, 70] width 54 height 11
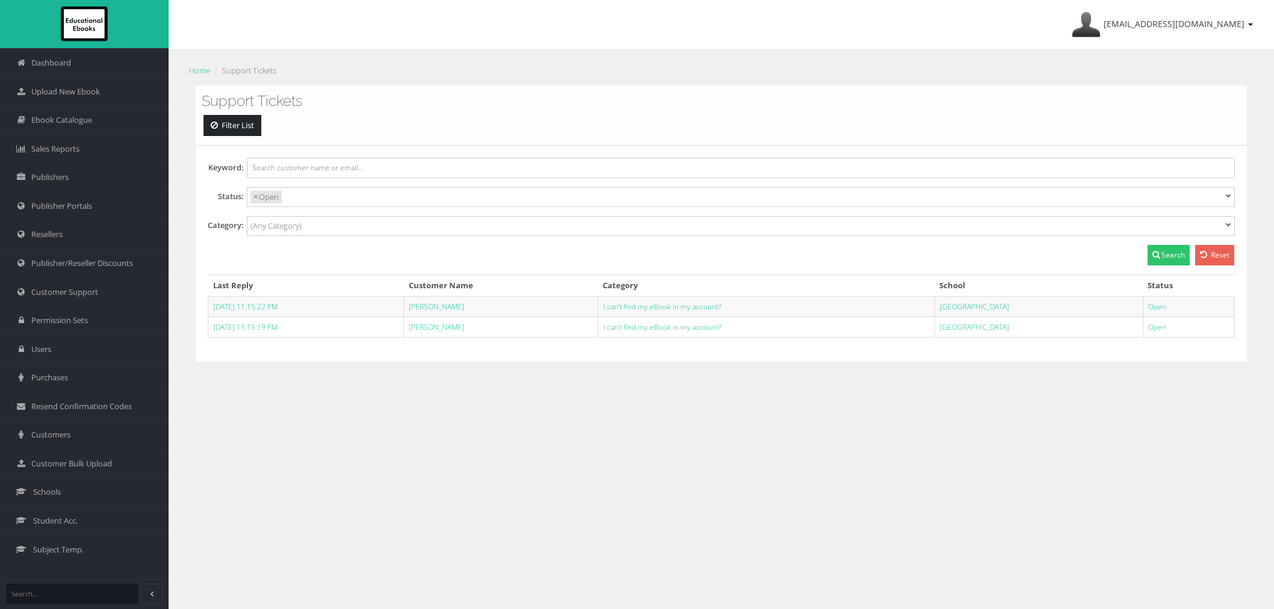
select select
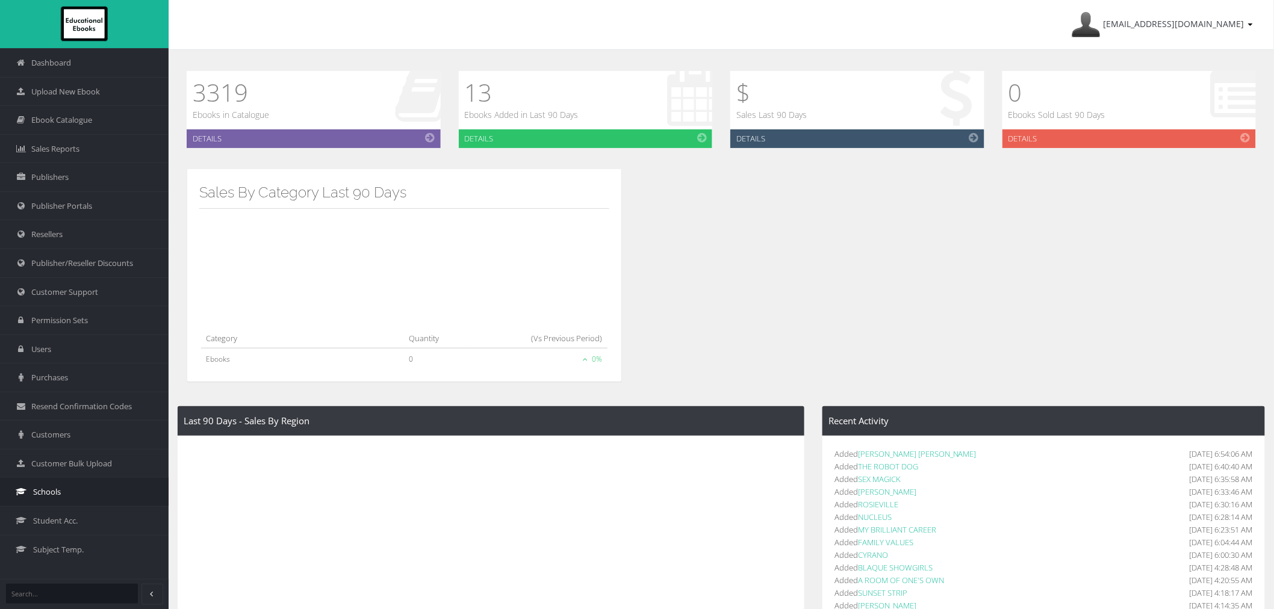
click at [69, 494] on link "Schools" at bounding box center [84, 491] width 169 height 29
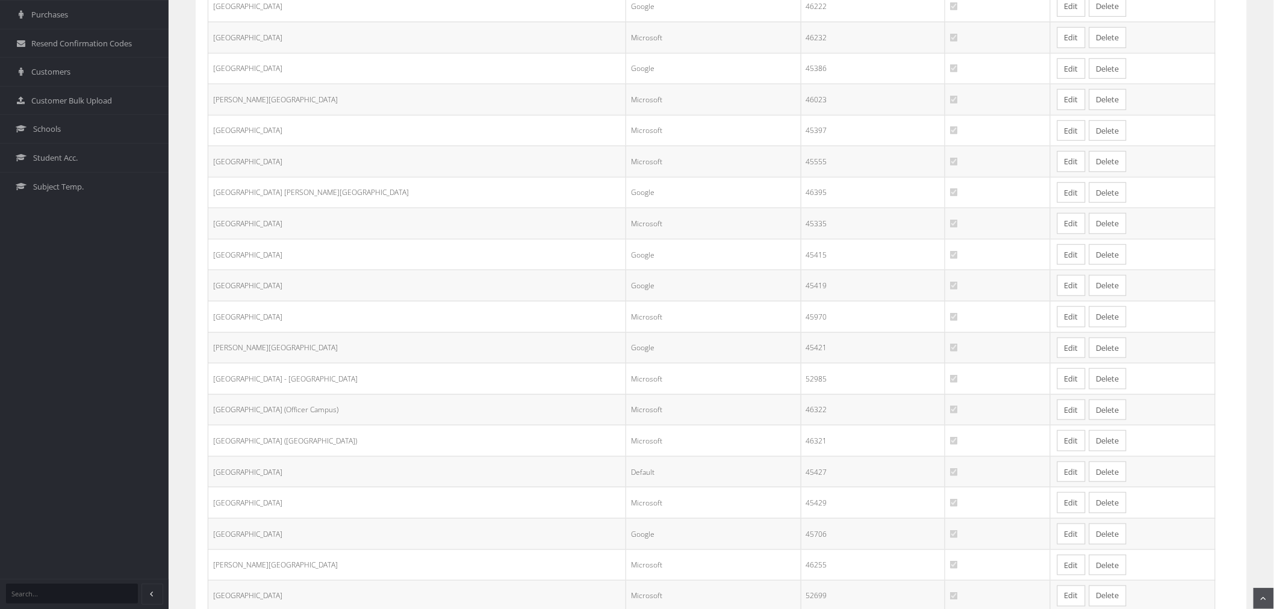
scroll to position [462, 0]
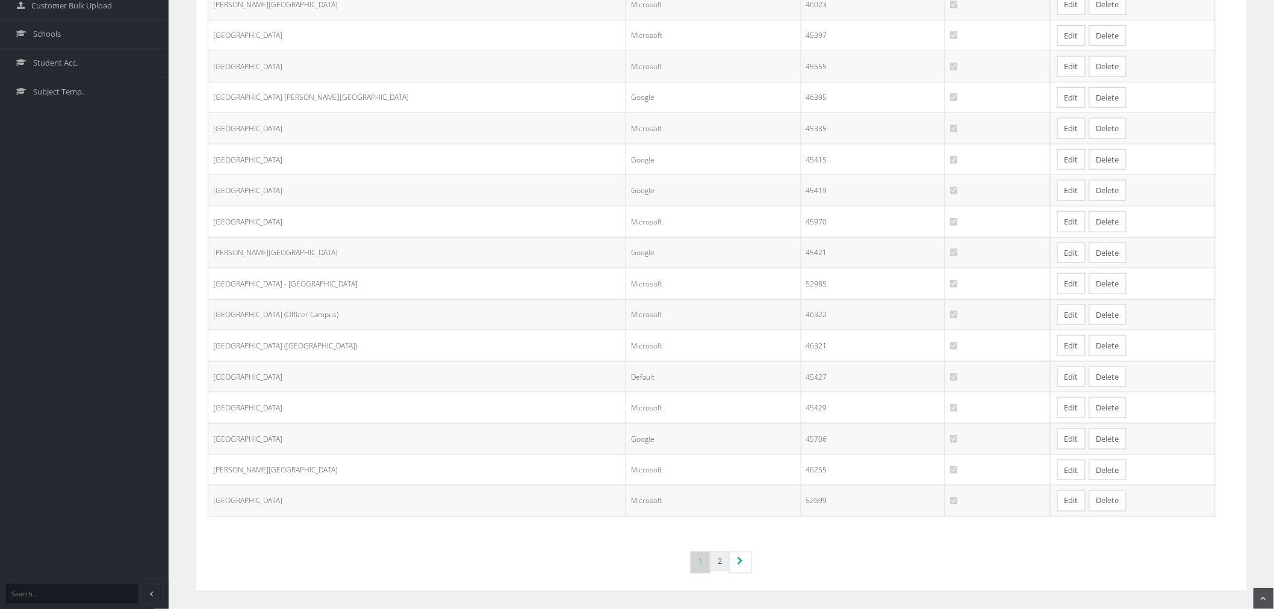
click at [727, 561] on link "2" at bounding box center [720, 562] width 20 height 20
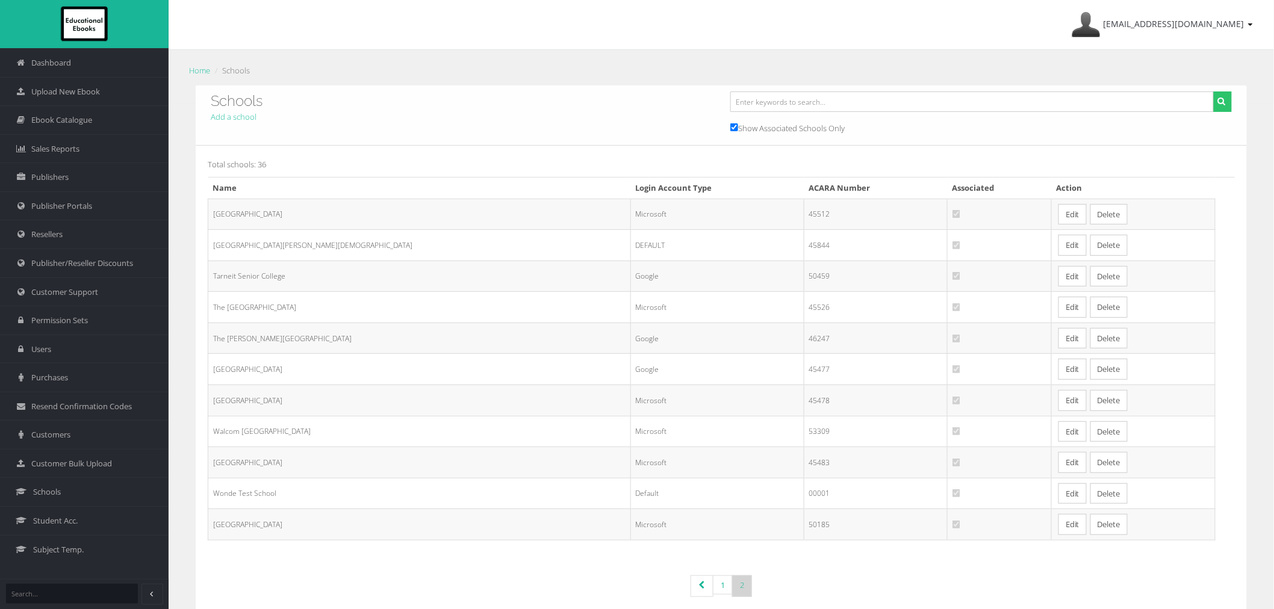
click at [1059, 342] on link "Edit" at bounding box center [1073, 338] width 28 height 21
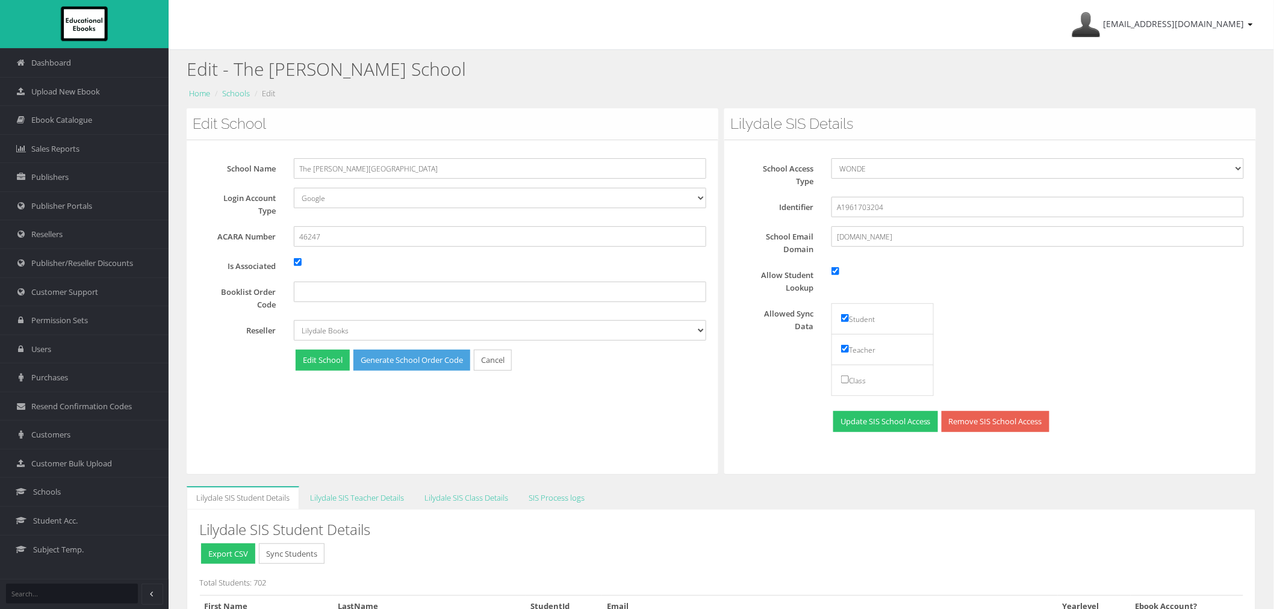
click at [651, 438] on div "Edit School School Name The King David School Login Account Type Default Google…" at bounding box center [453, 291] width 532 height 366
